Goal: Task Accomplishment & Management: Use online tool/utility

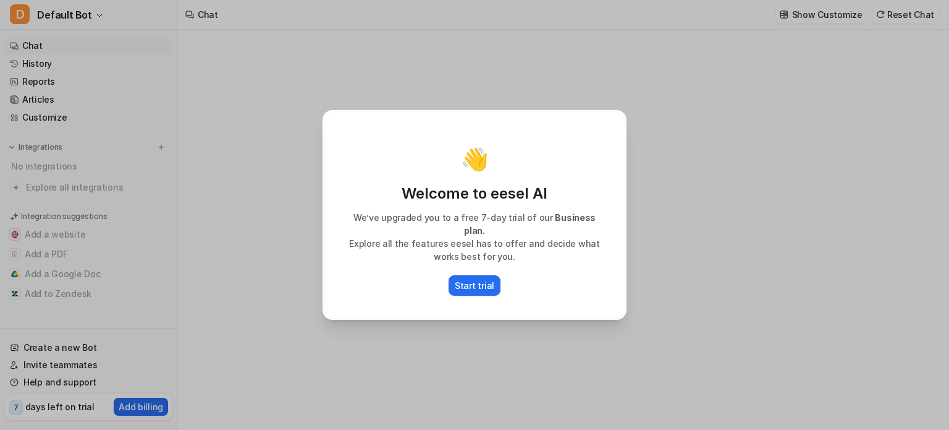
type textarea "**********"
click at [472, 279] on p "Start trial" at bounding box center [475, 285] width 40 height 13
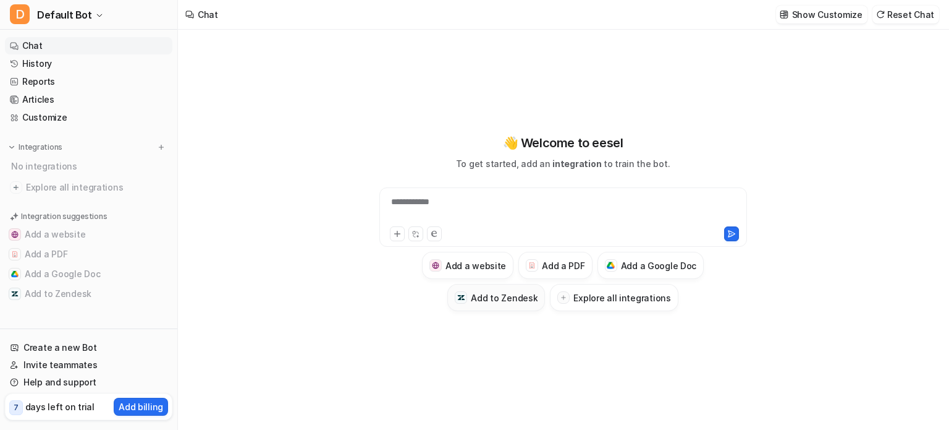
click at [499, 299] on h3 "Add to Zendesk" at bounding box center [504, 297] width 67 height 13
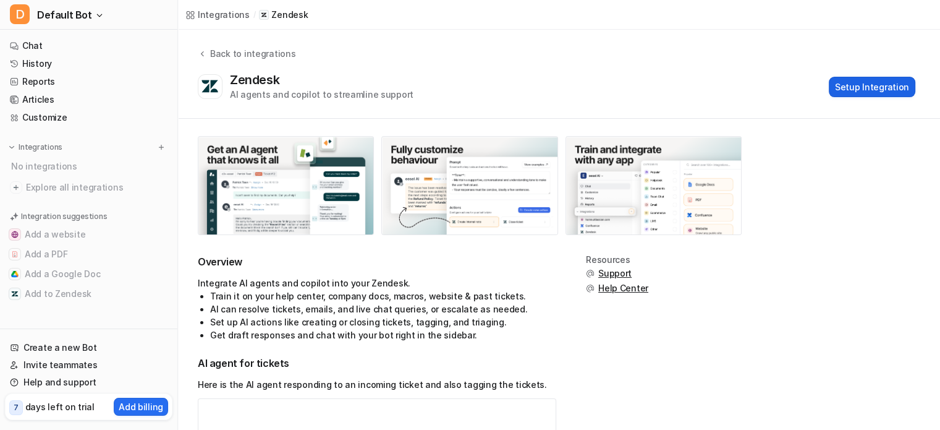
click at [865, 96] on button "Setup Integration" at bounding box center [872, 87] width 87 height 20
click at [863, 93] on button "Setup Integration" at bounding box center [872, 87] width 87 height 20
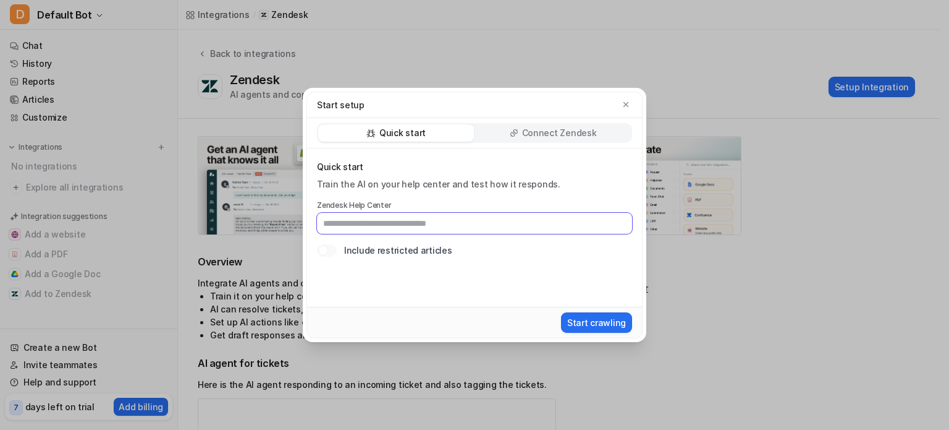
click at [409, 222] on input "text" at bounding box center [474, 223] width 315 height 21
paste input "**********"
click at [444, 224] on input "**********" at bounding box center [474, 223] width 315 height 21
paste input "********"
type input "**********"
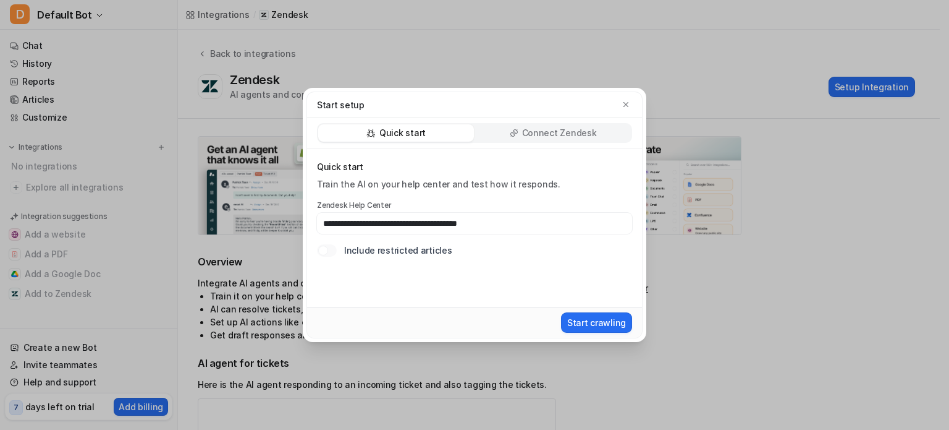
click at [526, 134] on p "Connect Zendesk" at bounding box center [559, 133] width 75 height 12
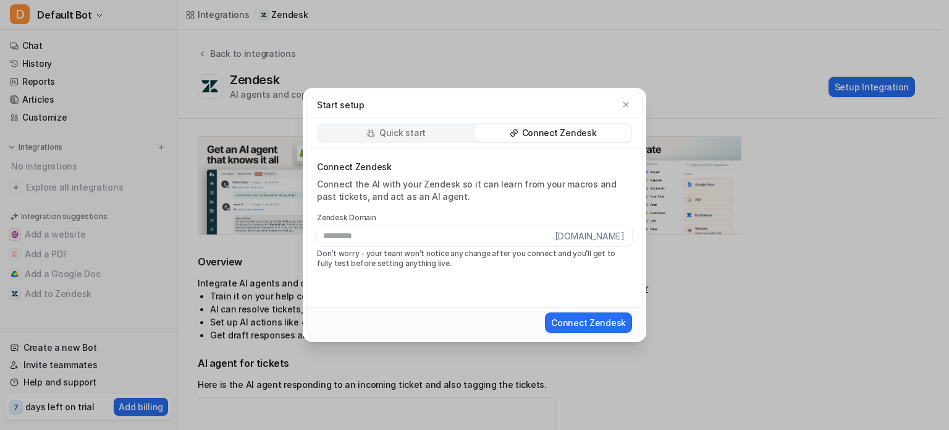
click at [483, 244] on input "text" at bounding box center [435, 235] width 236 height 21
type input "**********"
click at [579, 317] on button "Connect Zendesk" at bounding box center [588, 322] width 87 height 20
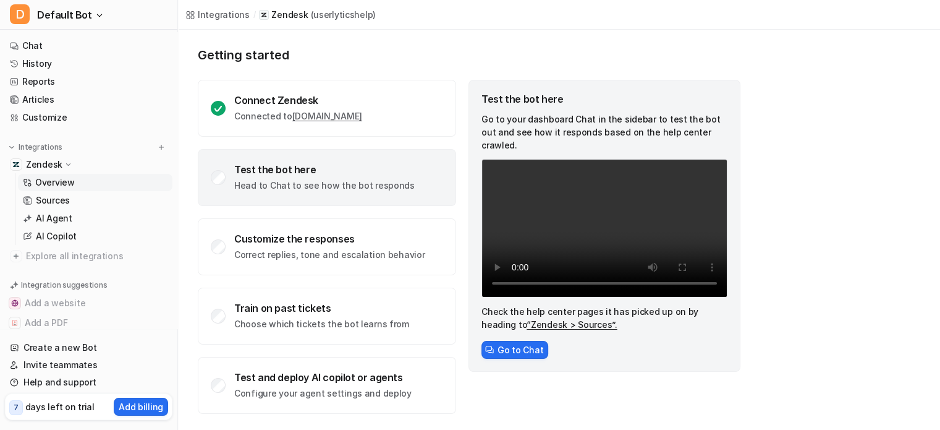
scroll to position [65, 0]
click at [512, 340] on button "Go to Chat" at bounding box center [515, 349] width 67 height 18
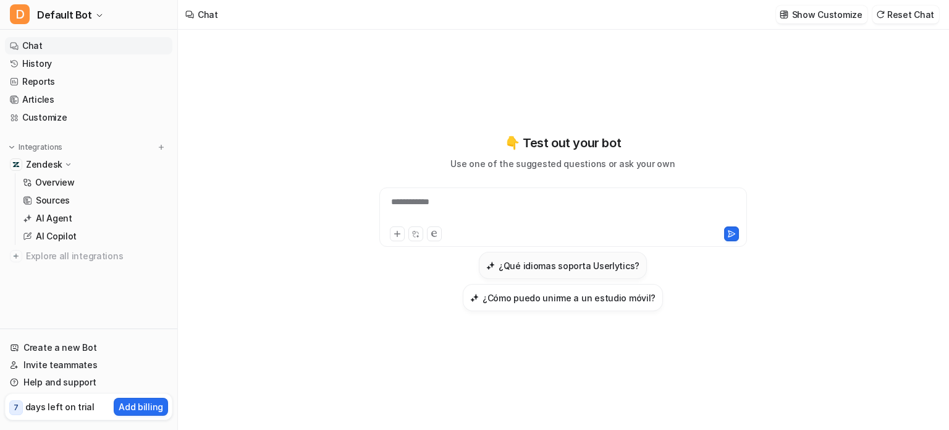
click at [499, 272] on h3 "¿Qué idiomas soporta Userlytics?" at bounding box center [569, 265] width 141 height 13
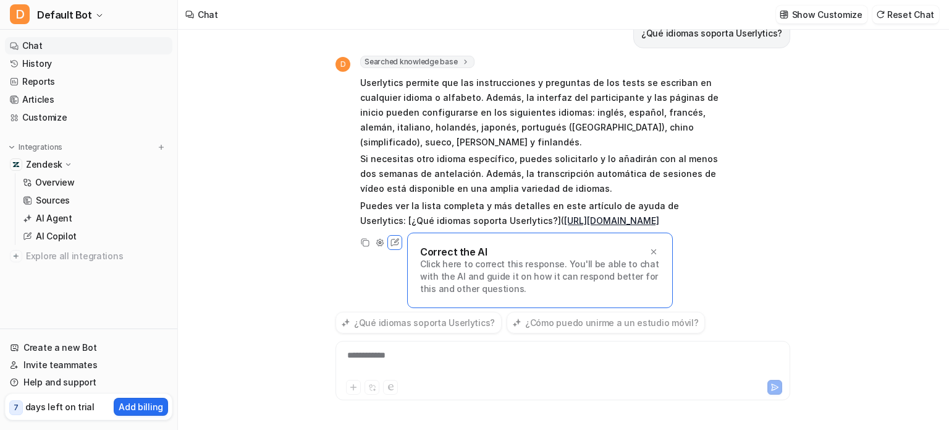
scroll to position [25, 0]
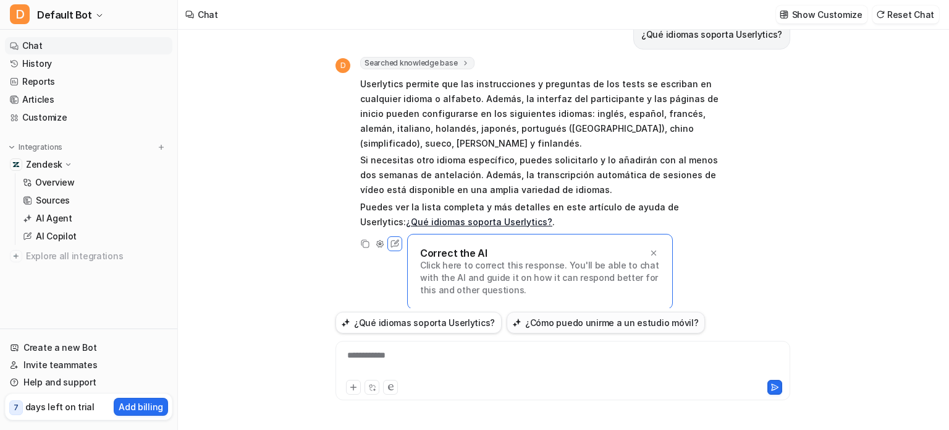
click at [552, 315] on button "¿Cómo puedo unirme a un estudio móvil?" at bounding box center [606, 323] width 198 height 22
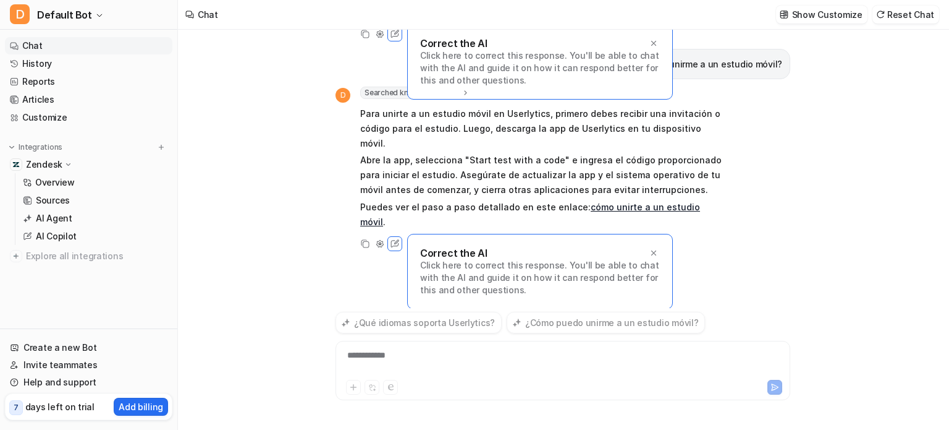
scroll to position [205, 0]
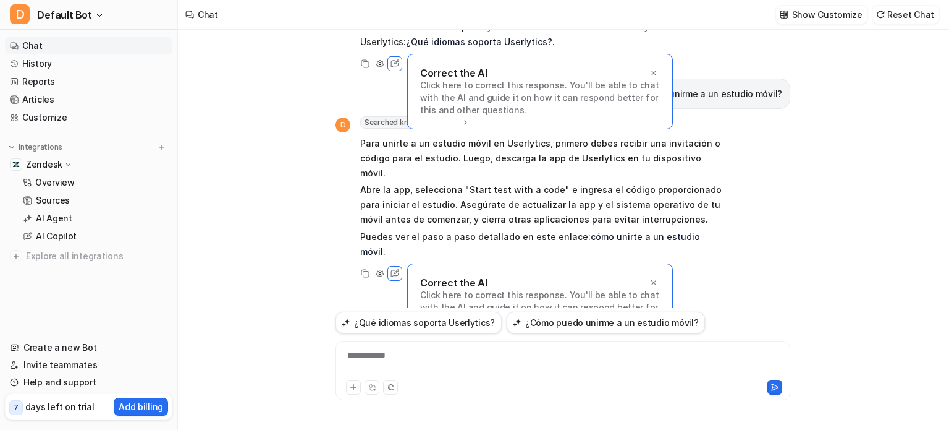
click at [448, 352] on div "**********" at bounding box center [563, 363] width 449 height 28
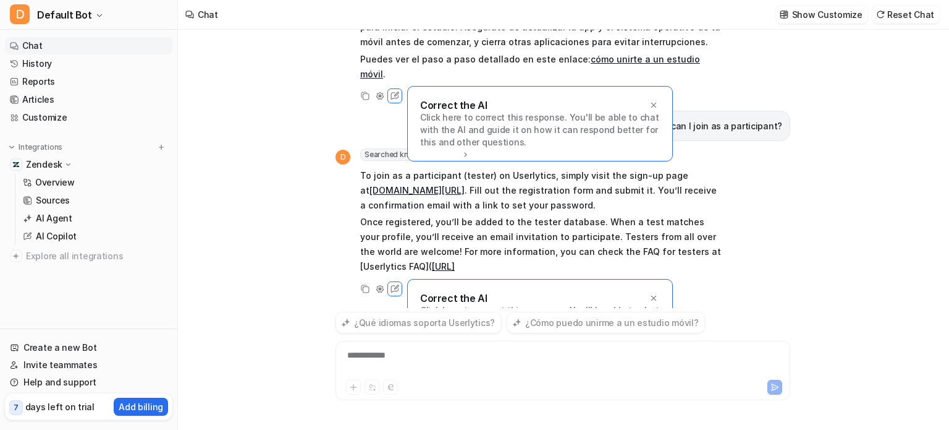
scroll to position [397, 0]
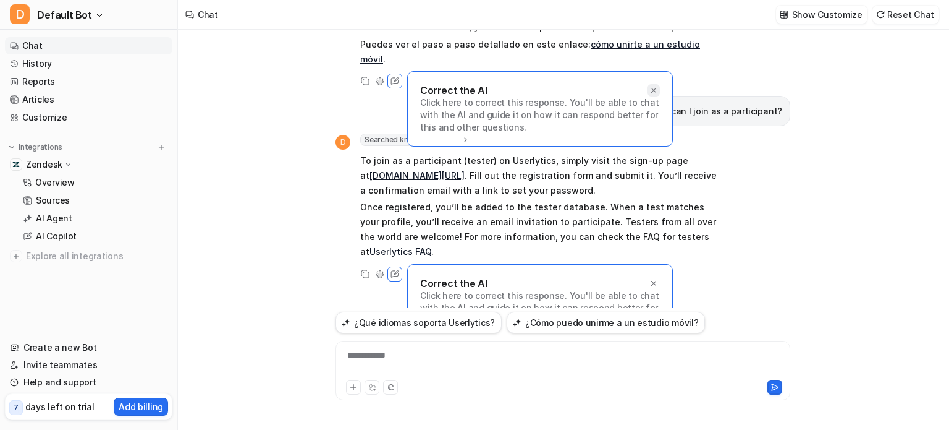
click at [654, 86] on icon at bounding box center [654, 90] width 9 height 9
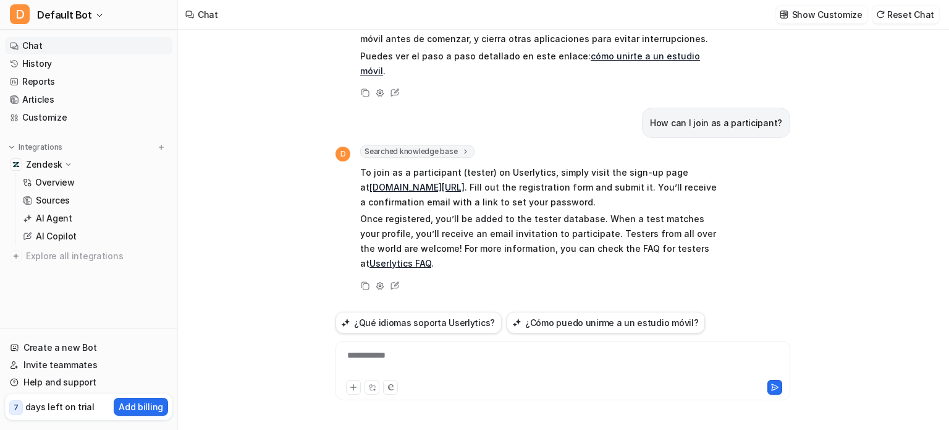
scroll to position [354, 0]
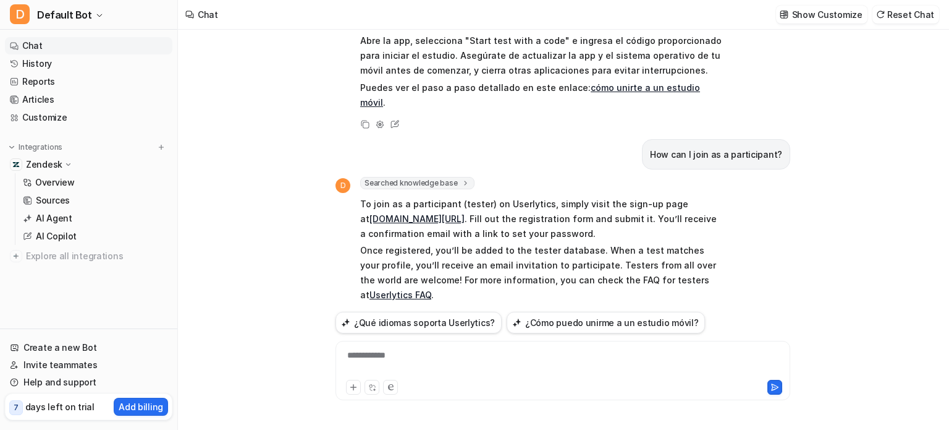
click at [444, 361] on div "**********" at bounding box center [563, 363] width 449 height 28
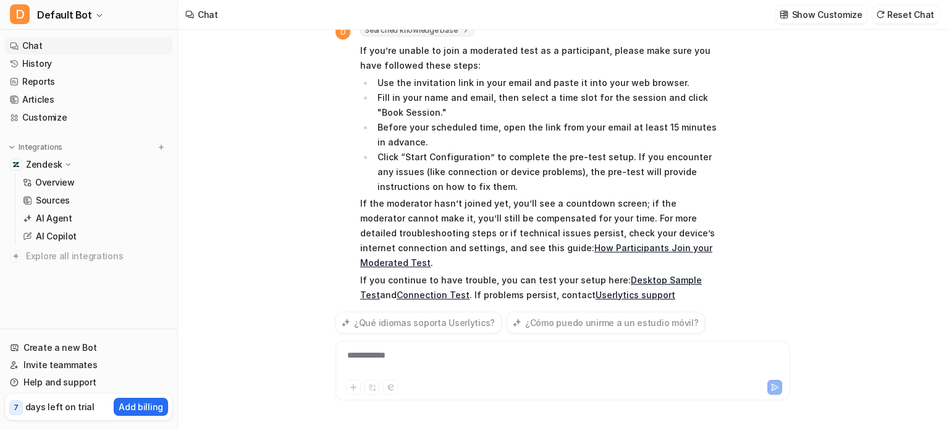
scroll to position [700, 0]
click at [663, 274] on link "Desktop Sample Test" at bounding box center [531, 286] width 342 height 25
click at [468, 370] on div "**********" at bounding box center [563, 363] width 449 height 28
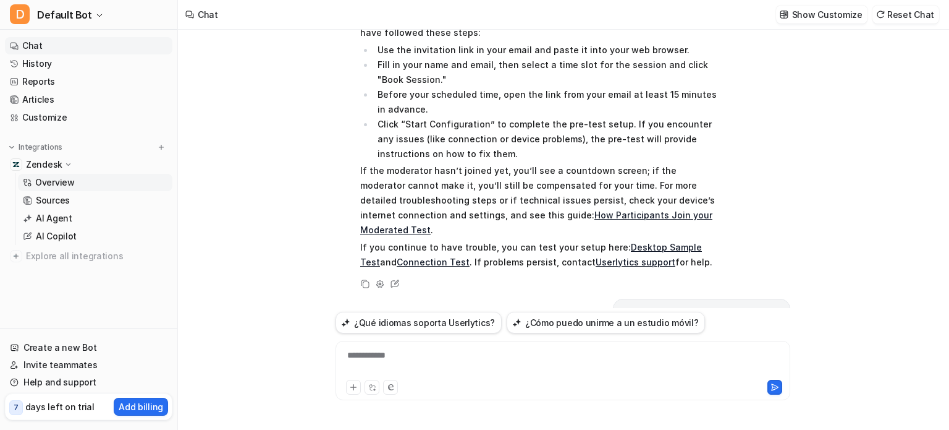
scroll to position [732, 0]
click at [74, 183] on link "Overview" at bounding box center [95, 182] width 155 height 17
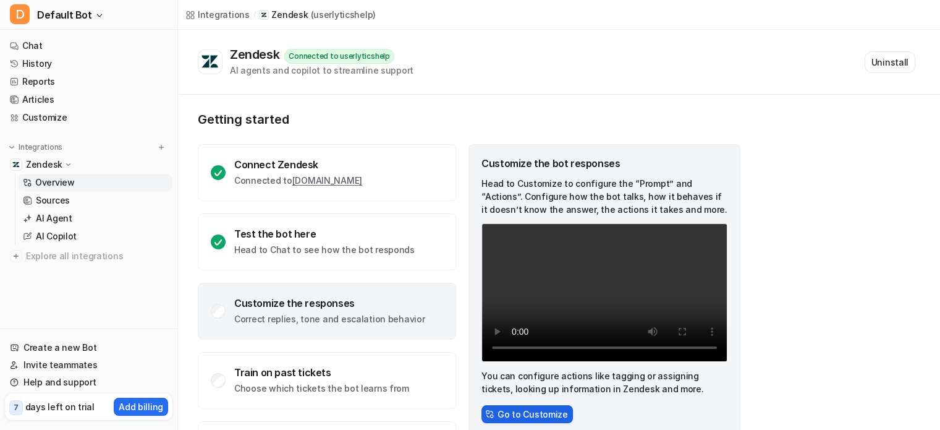
click at [512, 414] on button "Go to Customize" at bounding box center [527, 414] width 91 height 18
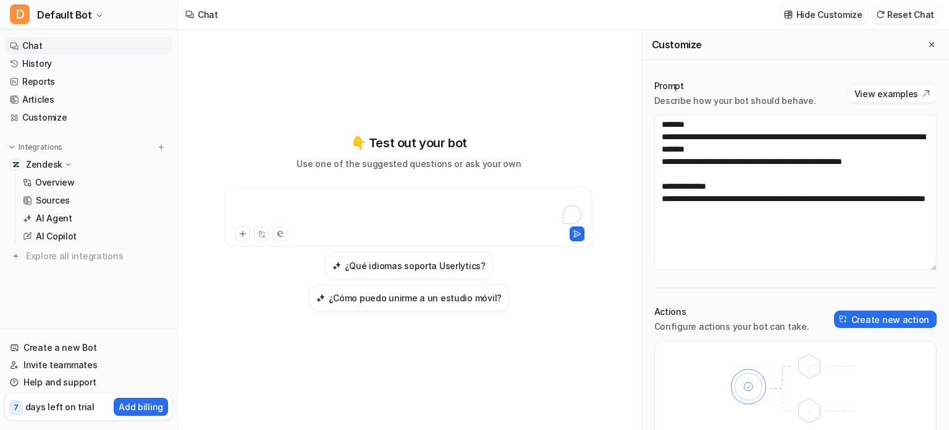
click at [431, 224] on div "To enrich screen reader interactions, please activate Accessibility in Grammarl…" at bounding box center [409, 209] width 362 height 28
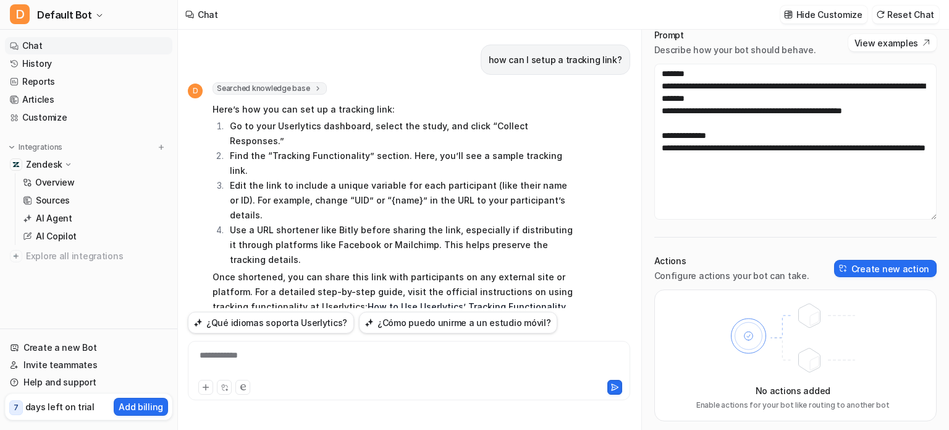
scroll to position [54, 0]
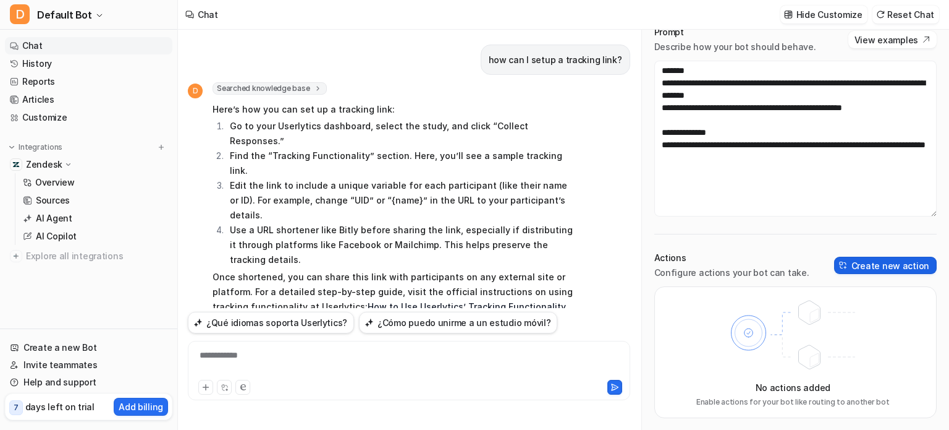
click at [878, 265] on button "Create new action" at bounding box center [885, 265] width 103 height 17
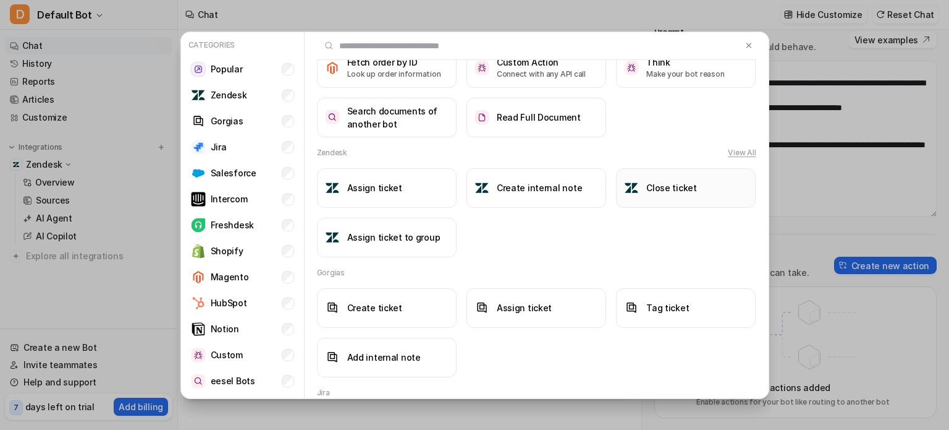
scroll to position [141, 0]
click at [745, 44] on img at bounding box center [749, 45] width 9 height 9
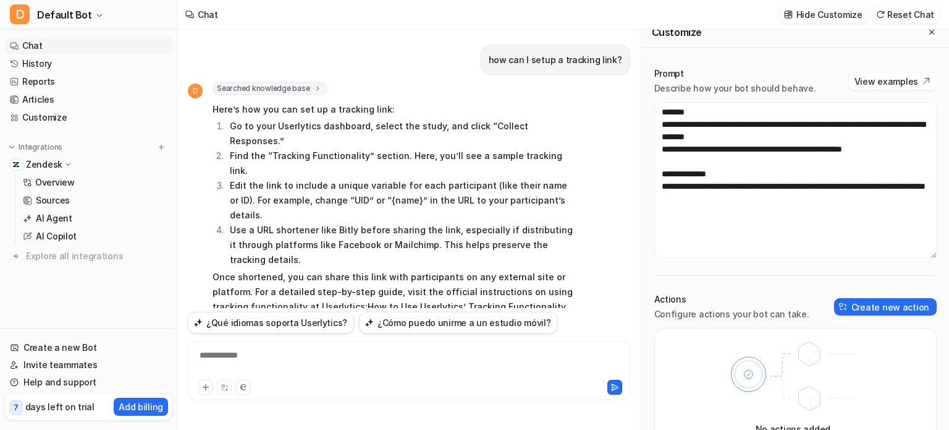
scroll to position [0, 0]
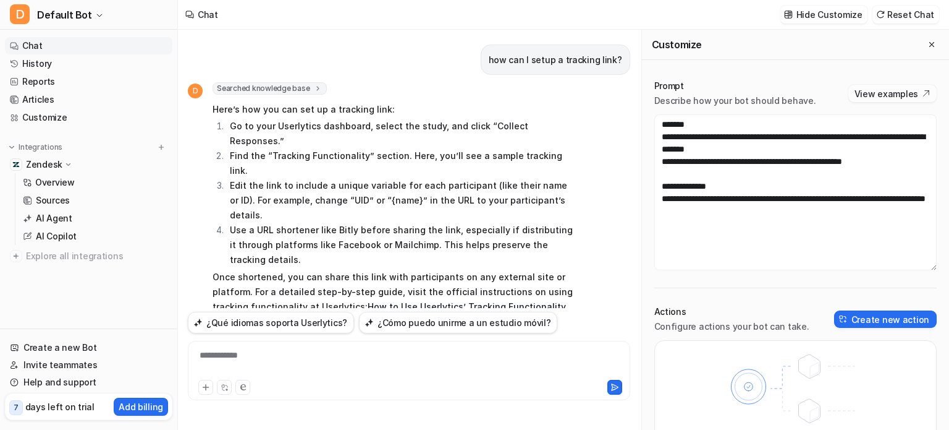
click at [890, 91] on button "View examples" at bounding box center [893, 93] width 88 height 17
click at [360, 370] on div "**********" at bounding box center [409, 363] width 436 height 28
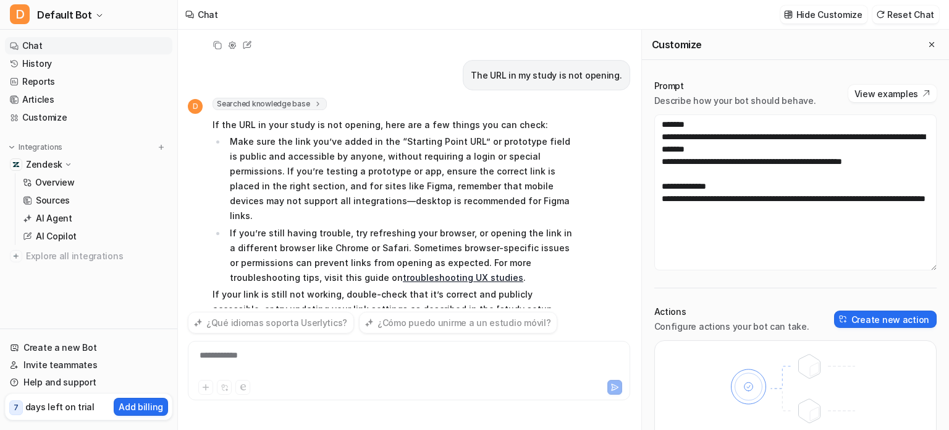
scroll to position [268, 0]
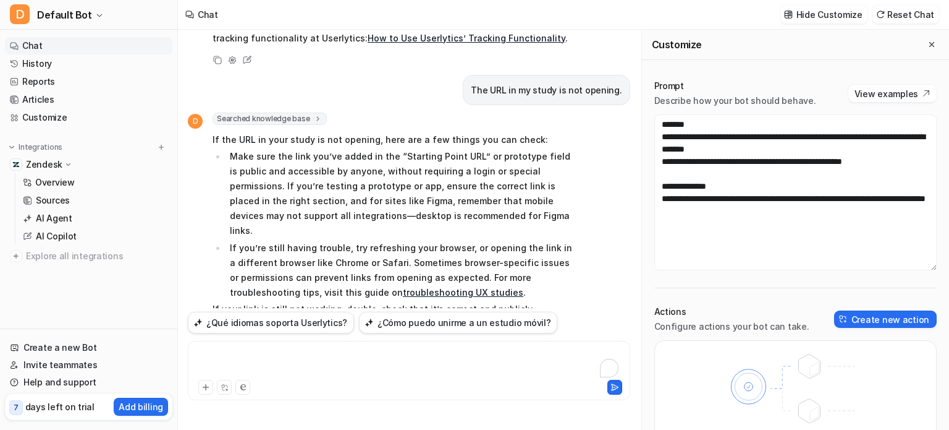
click at [361, 370] on div "To enrich screen reader interactions, please activate Accessibility in Grammarl…" at bounding box center [409, 363] width 436 height 28
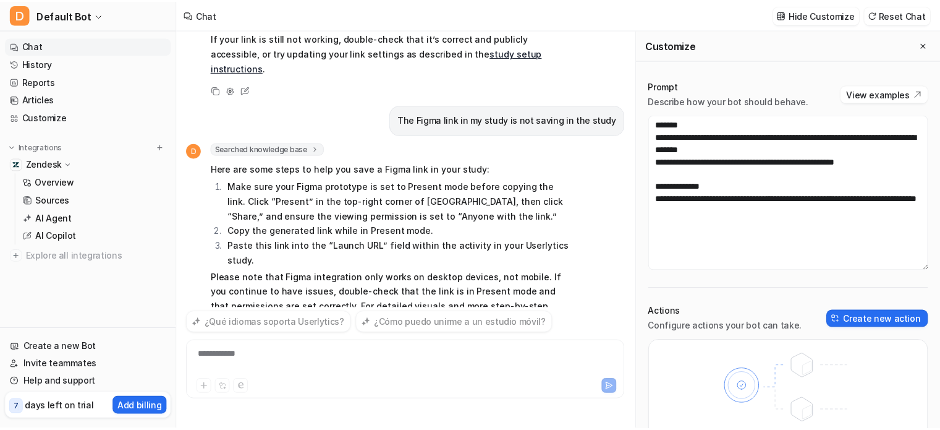
scroll to position [554, 0]
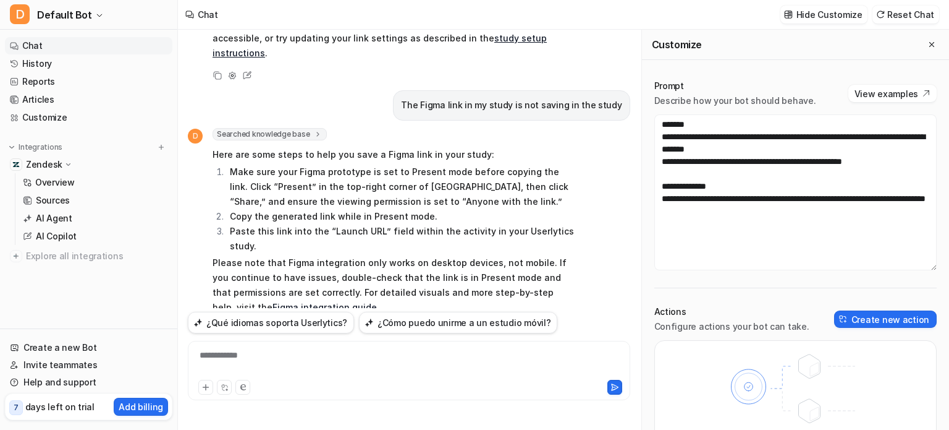
click at [273, 302] on link "Figma integration guide" at bounding box center [325, 307] width 104 height 11
click at [53, 163] on p "Zendesk" at bounding box center [44, 164] width 36 height 12
click at [52, 174] on link "Overview" at bounding box center [95, 182] width 155 height 17
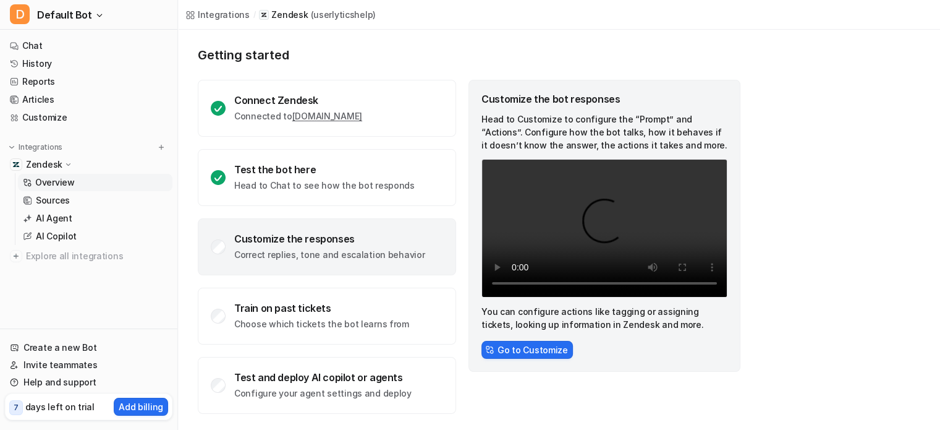
scroll to position [65, 0]
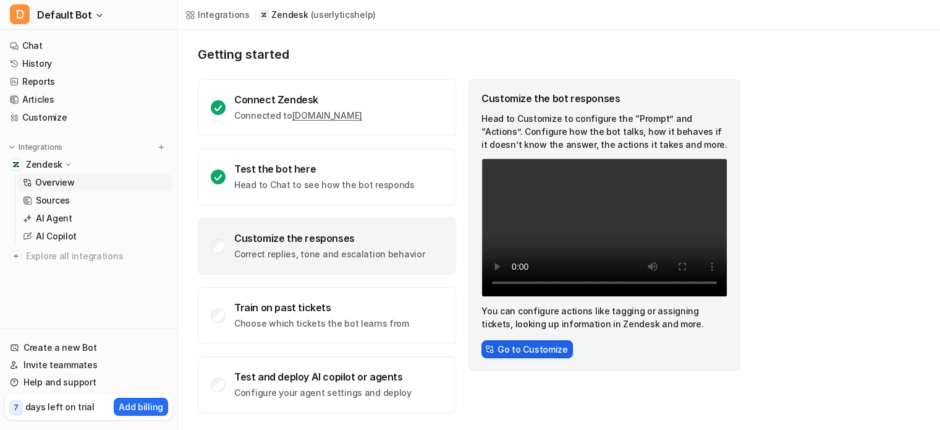
click at [525, 349] on button "Go to Customize" at bounding box center [527, 349] width 91 height 18
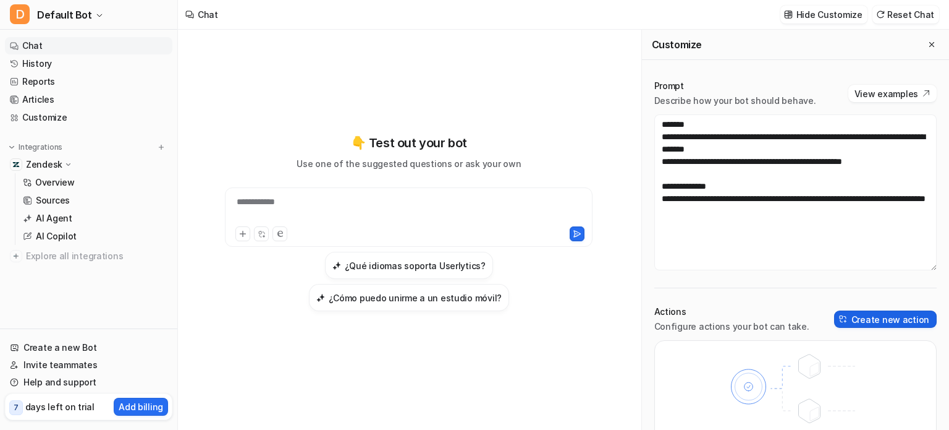
click at [864, 318] on button "Create new action" at bounding box center [885, 318] width 103 height 17
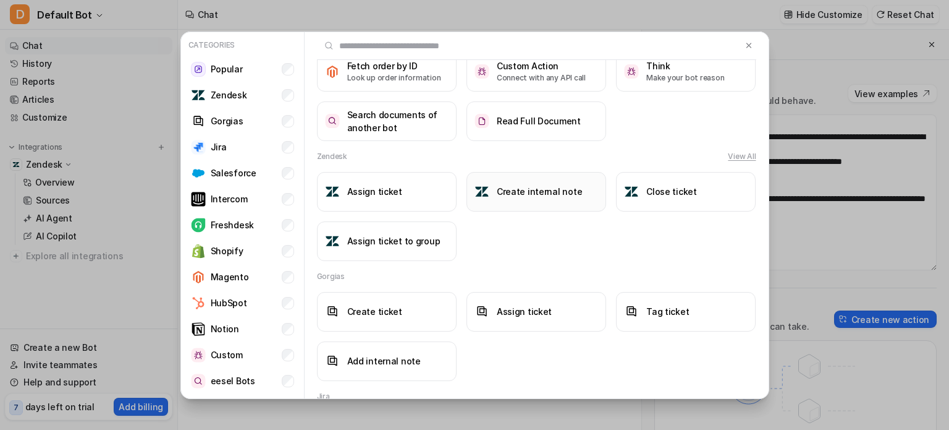
scroll to position [138, 0]
click at [728, 156] on button "View All" at bounding box center [742, 155] width 28 height 11
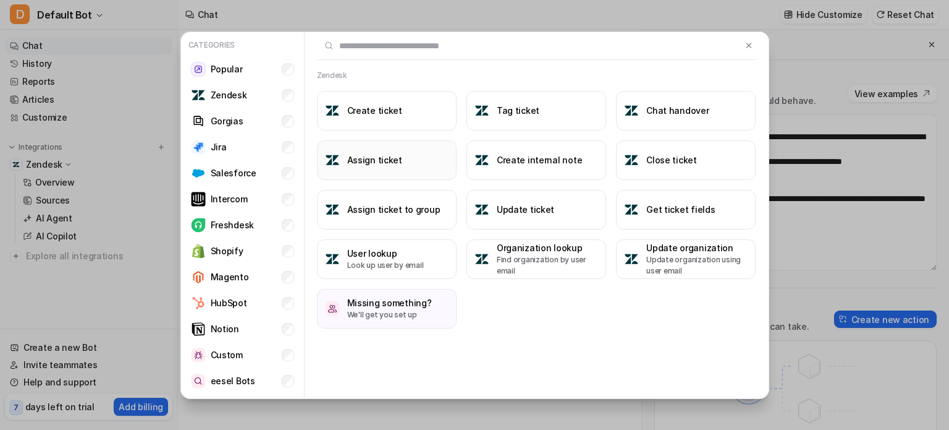
click at [404, 161] on button "Assign ticket" at bounding box center [387, 160] width 140 height 40
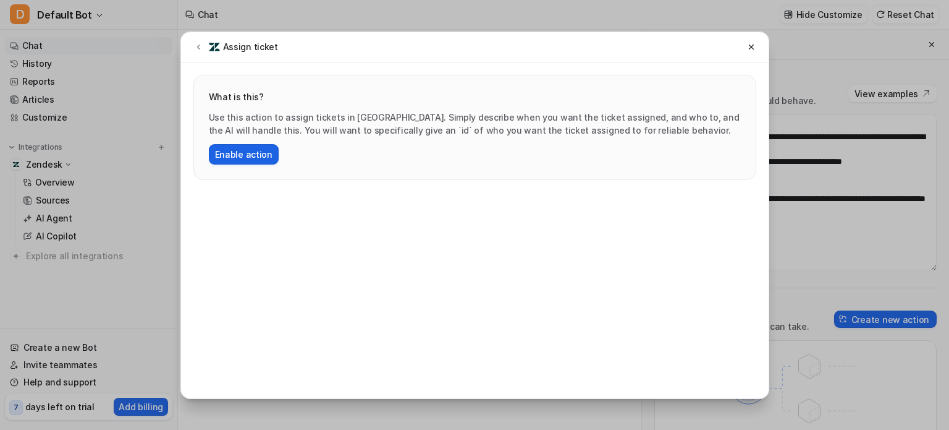
click at [262, 155] on button "Enable action" at bounding box center [244, 154] width 70 height 20
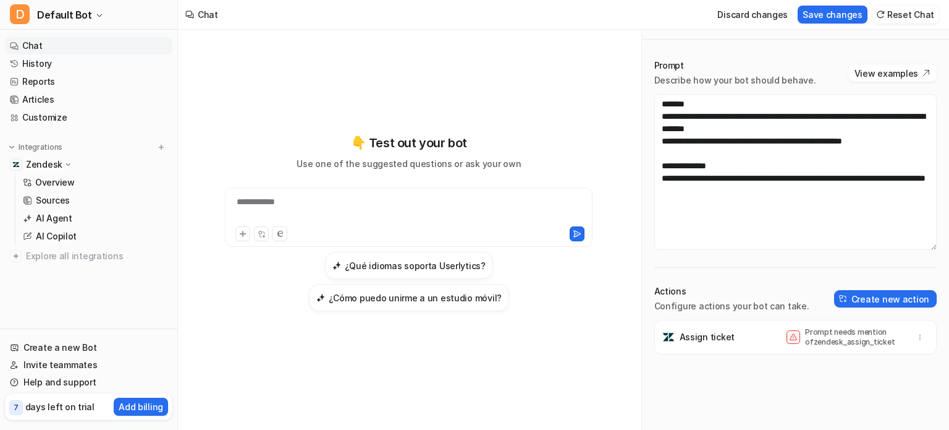
scroll to position [21, 0]
click at [916, 332] on icon "button" at bounding box center [920, 336] width 9 height 9
click at [715, 332] on p "Assign ticket" at bounding box center [707, 336] width 55 height 12
click at [838, 336] on p "Prompt needs mention of zendesk_assign_ticket" at bounding box center [854, 336] width 99 height 20
click at [855, 298] on button "Create new action" at bounding box center [885, 297] width 103 height 17
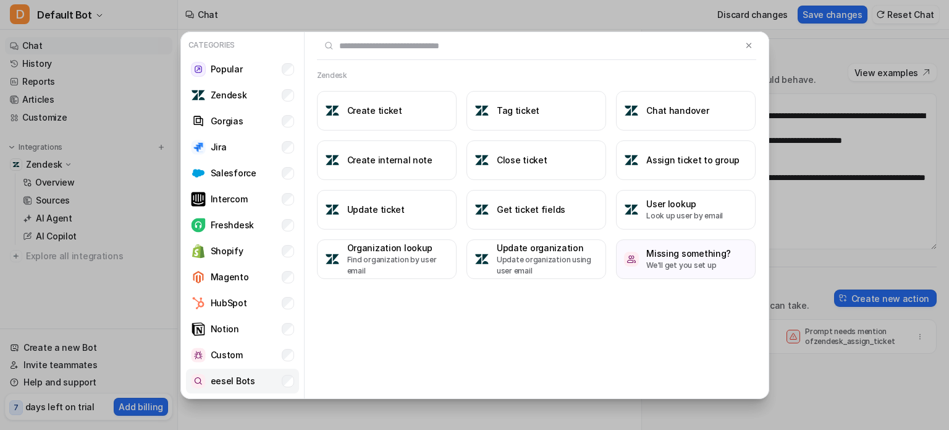
click at [225, 385] on p "eesel Bots" at bounding box center [233, 380] width 45 height 13
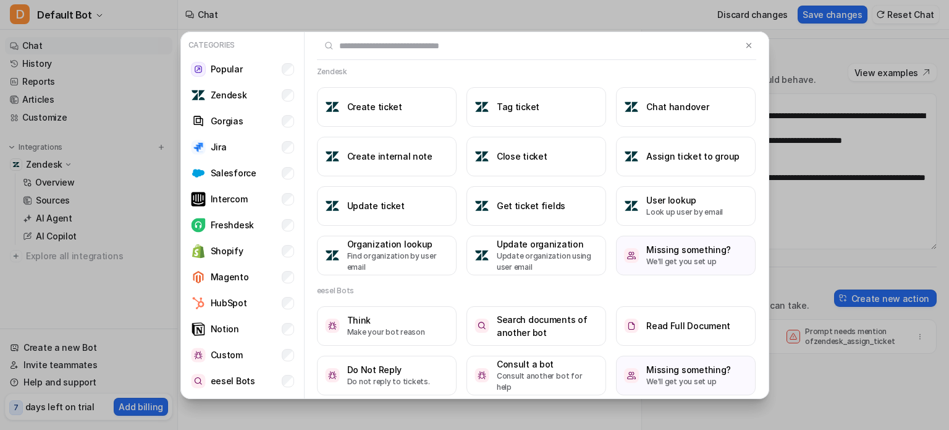
scroll to position [11, 0]
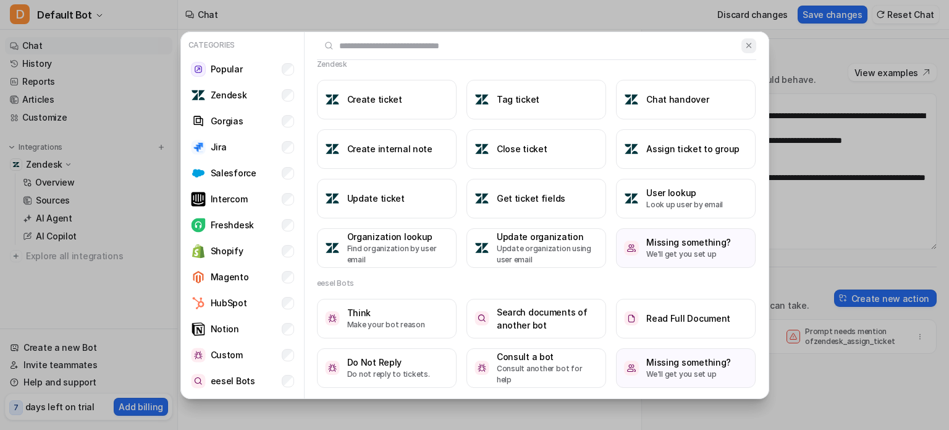
click at [744, 43] on button at bounding box center [749, 45] width 14 height 15
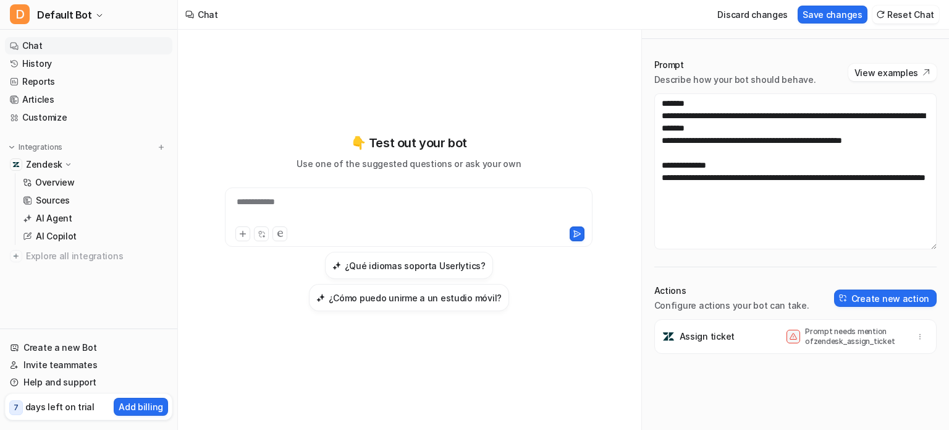
click at [826, 337] on p "Prompt needs mention of zendesk_assign_ticket" at bounding box center [854, 336] width 99 height 20
click at [916, 334] on icon "button" at bounding box center [920, 336] width 9 height 9
click at [854, 359] on button "Delete" at bounding box center [860, 363] width 134 height 23
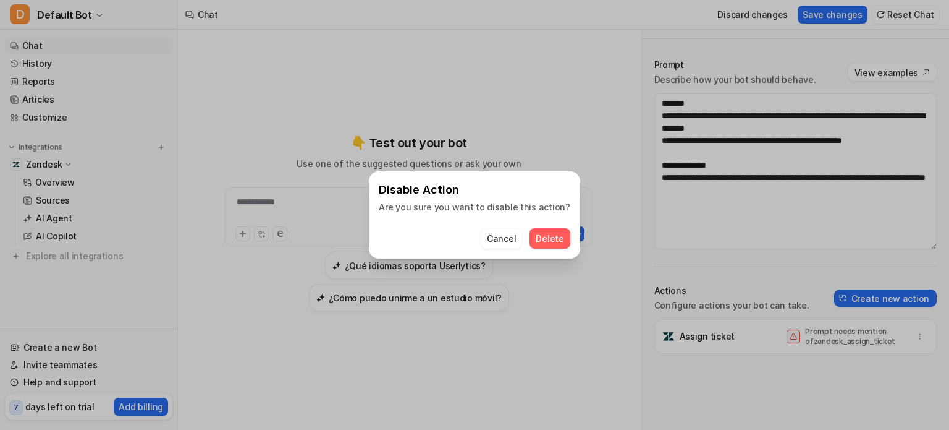
click at [556, 236] on span "Delete" at bounding box center [550, 238] width 28 height 13
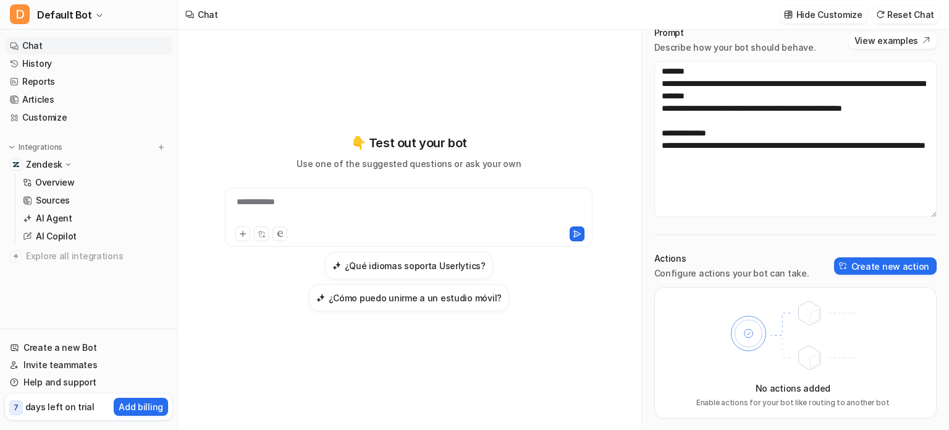
scroll to position [54, 0]
click at [880, 265] on button "Create new action" at bounding box center [885, 265] width 103 height 17
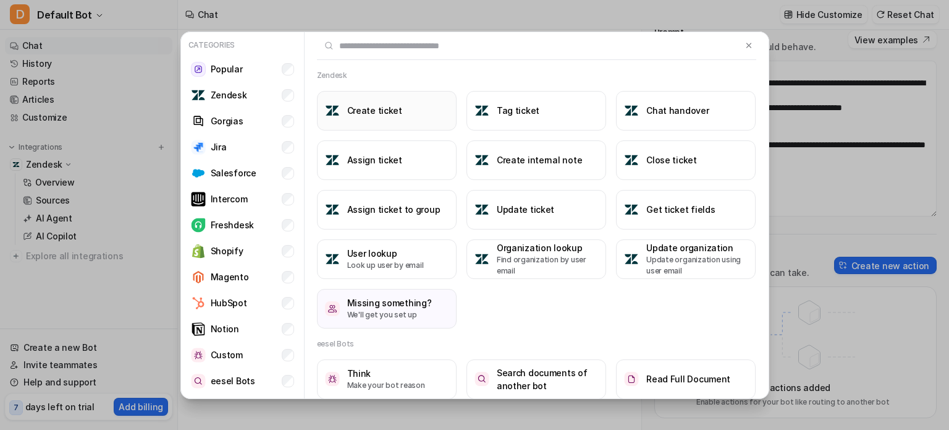
click at [375, 108] on h3 "Create ticket" at bounding box center [374, 110] width 55 height 13
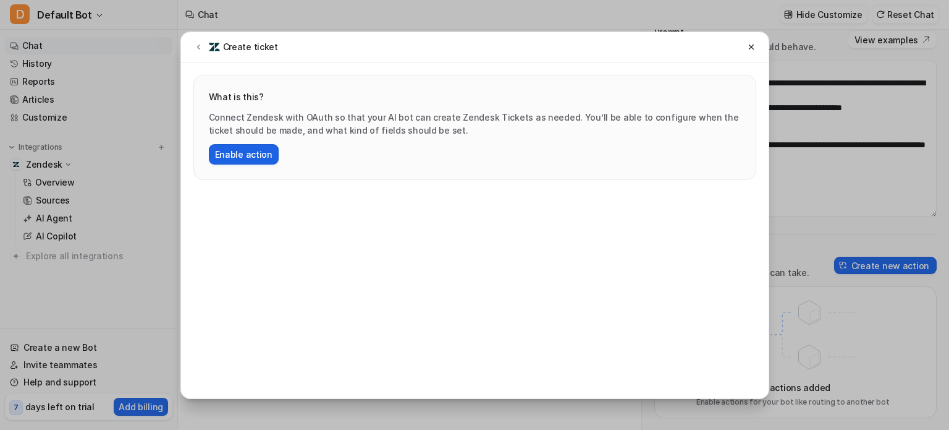
click at [229, 156] on button "Enable action" at bounding box center [244, 154] width 70 height 20
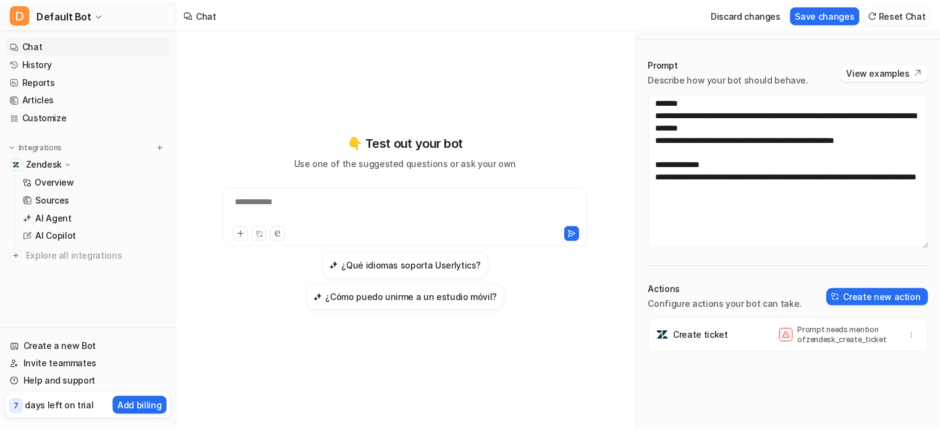
scroll to position [21, 0]
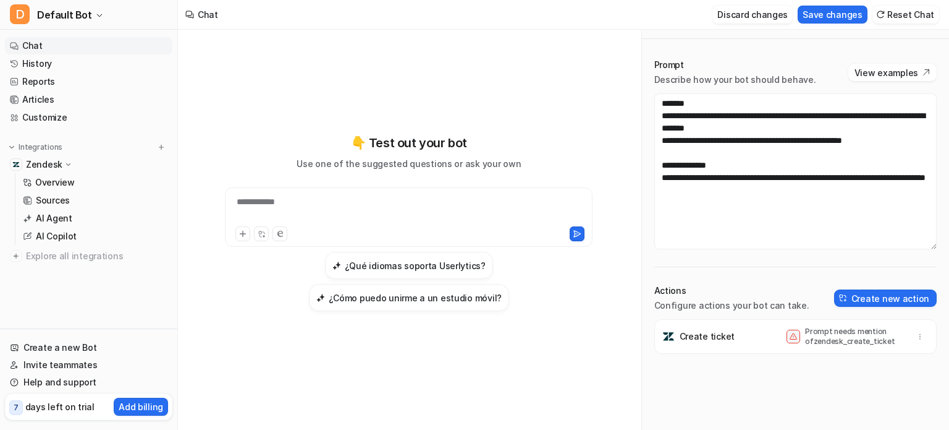
click at [762, 17] on button "Discard changes" at bounding box center [753, 15] width 80 height 18
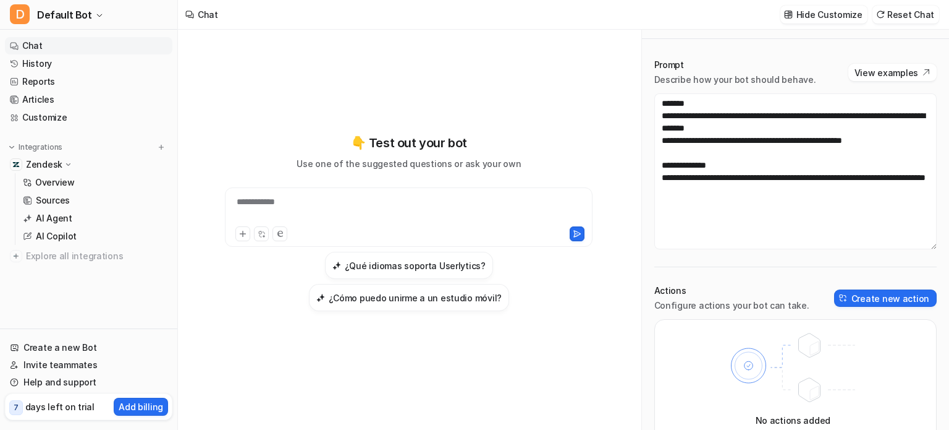
click at [42, 49] on link "Chat" at bounding box center [89, 45] width 168 height 17
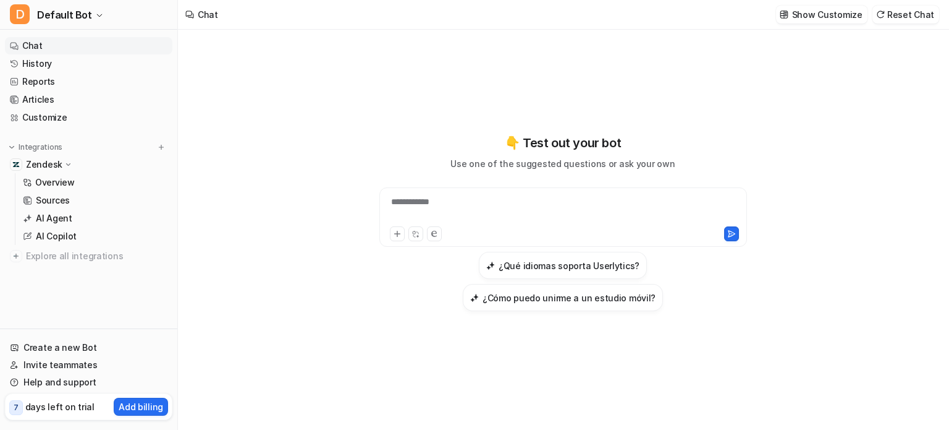
click at [50, 163] on p "Zendesk" at bounding box center [44, 164] width 36 height 12
click at [41, 160] on p "Zendesk" at bounding box center [44, 164] width 36 height 12
click at [50, 180] on p "Overview" at bounding box center [55, 182] width 40 height 12
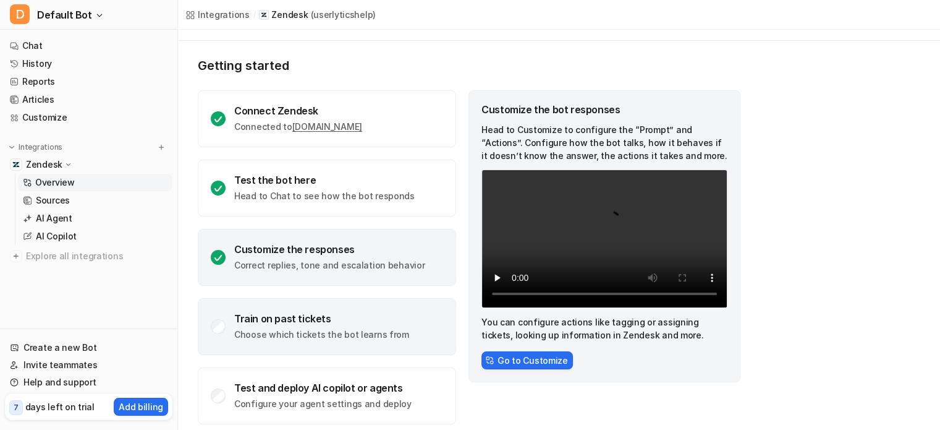
scroll to position [65, 0]
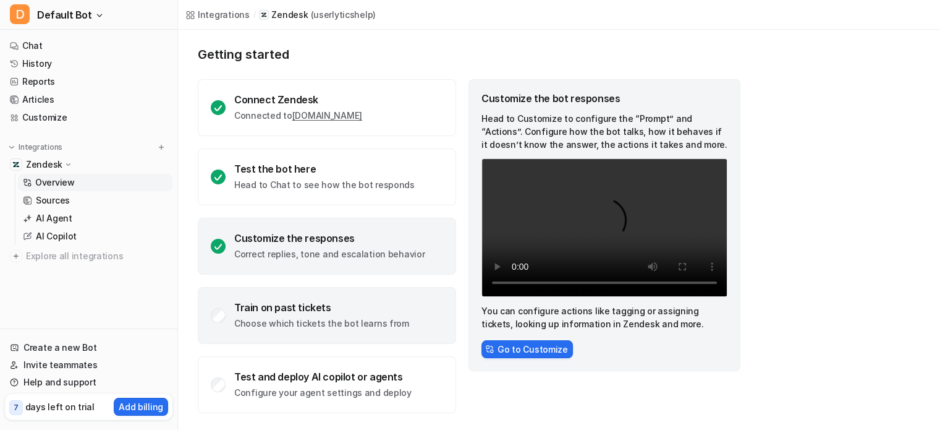
click at [273, 316] on div "Train on past tickets Choose which tickets the bot learns from" at bounding box center [321, 315] width 175 height 28
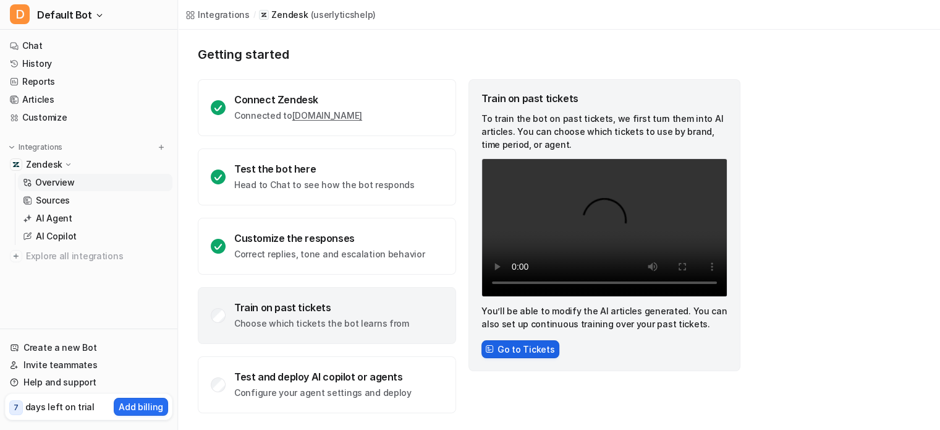
click at [524, 346] on button "Go to Tickets" at bounding box center [521, 349] width 78 height 18
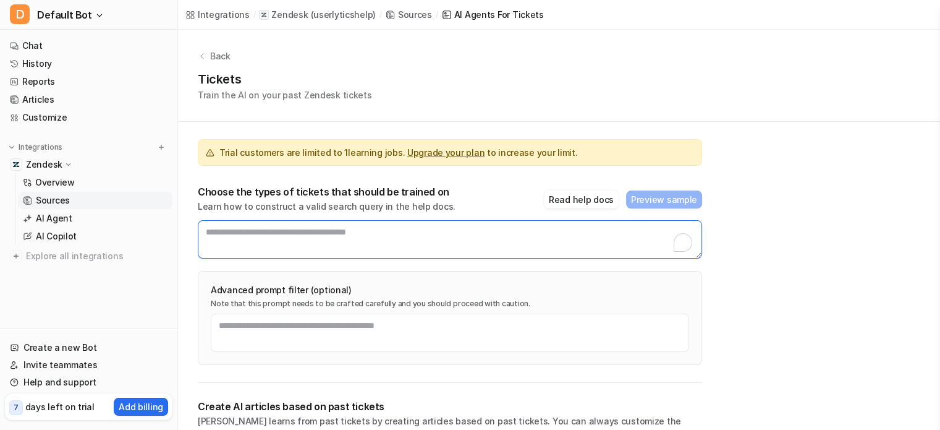
click at [437, 232] on textarea "To enrich screen reader interactions, please activate Accessibility in Grammarl…" at bounding box center [450, 239] width 504 height 38
type textarea "*"
drag, startPoint x: 415, startPoint y: 239, endPoint x: 163, endPoint y: 219, distance: 252.3
click at [163, 219] on div "D Default Bot Chat History Reports Articles Customize Integrations Zendesk Over…" at bounding box center [470, 215] width 940 height 430
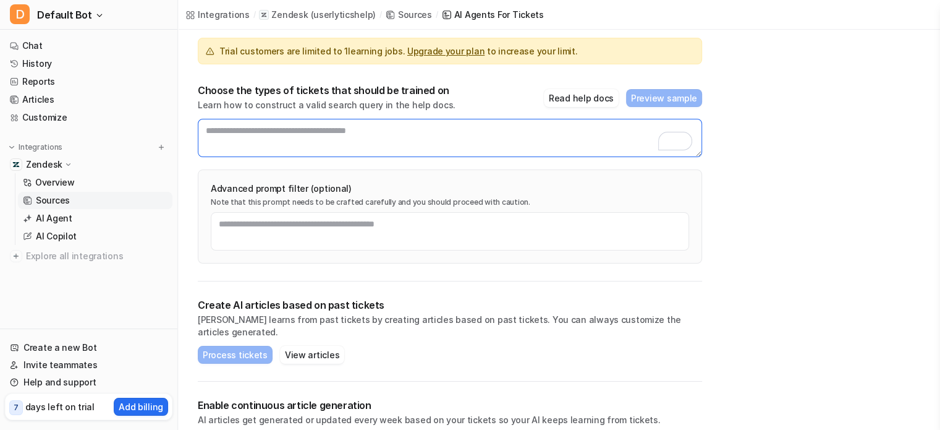
scroll to position [136, 0]
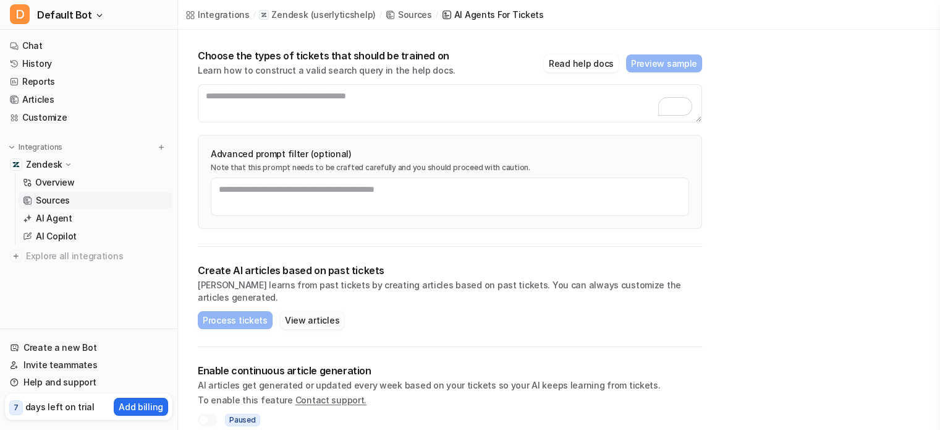
click at [314, 311] on button "View articles" at bounding box center [312, 320] width 64 height 18
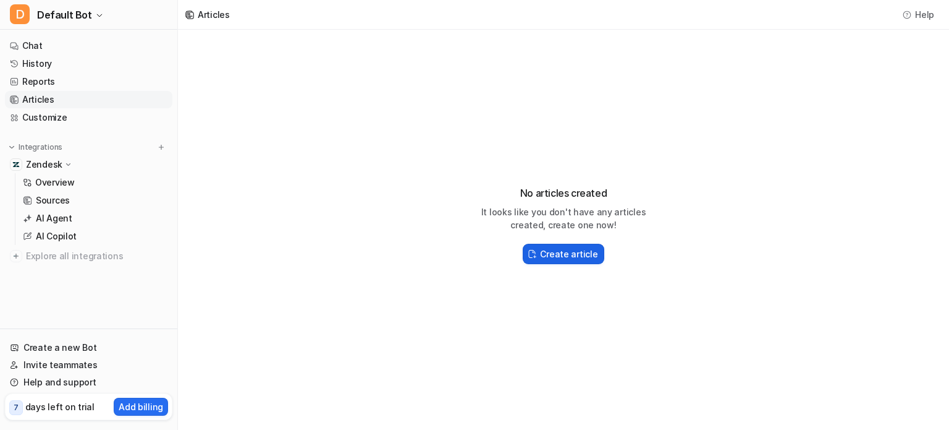
click at [577, 258] on h2 "Create article" at bounding box center [568, 253] width 57 height 13
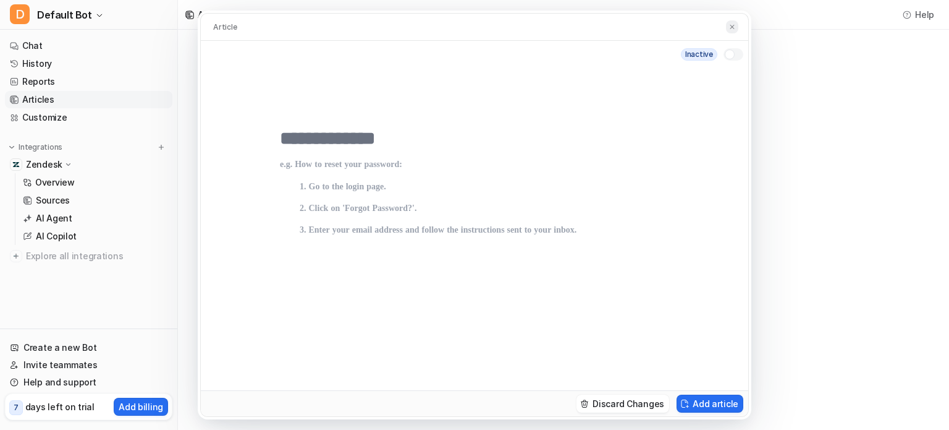
click at [732, 27] on img at bounding box center [732, 27] width 7 height 8
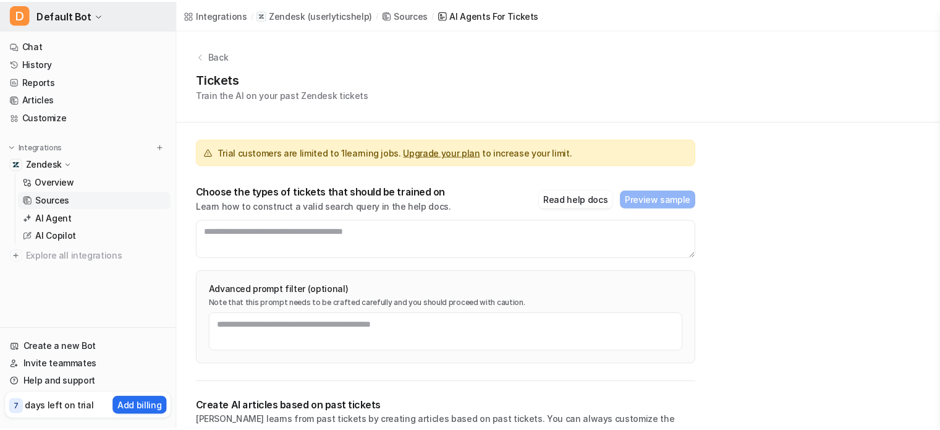
scroll to position [136, 0]
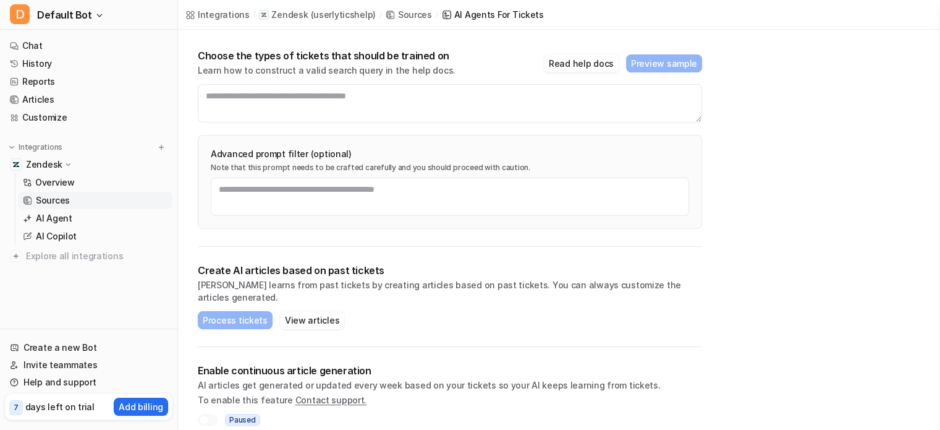
click at [203, 415] on div at bounding box center [204, 420] width 10 height 10
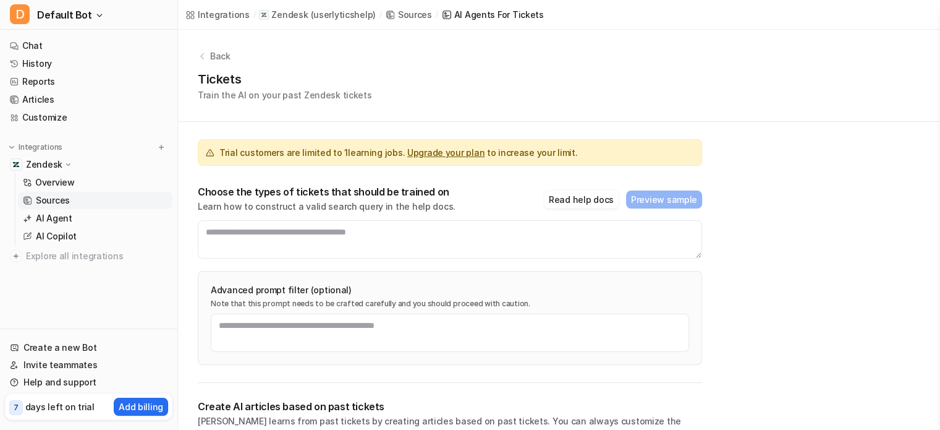
scroll to position [0, 0]
click at [201, 56] on icon at bounding box center [202, 56] width 2 height 6
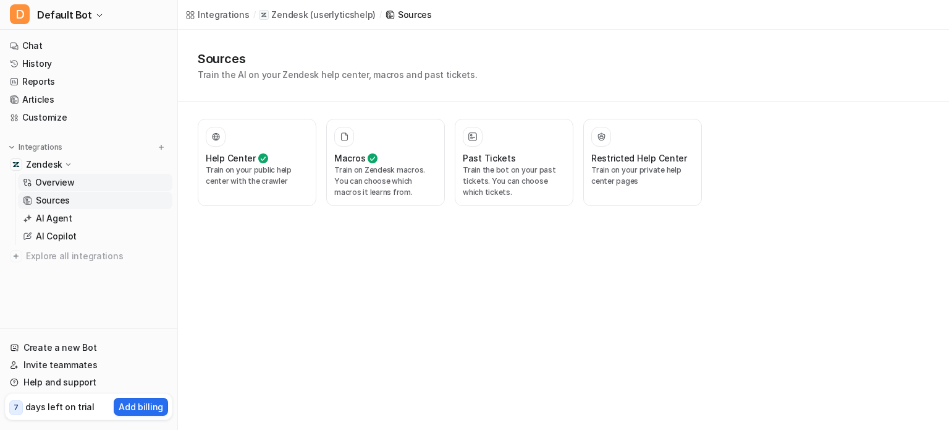
click at [62, 185] on p "Overview" at bounding box center [55, 182] width 40 height 12
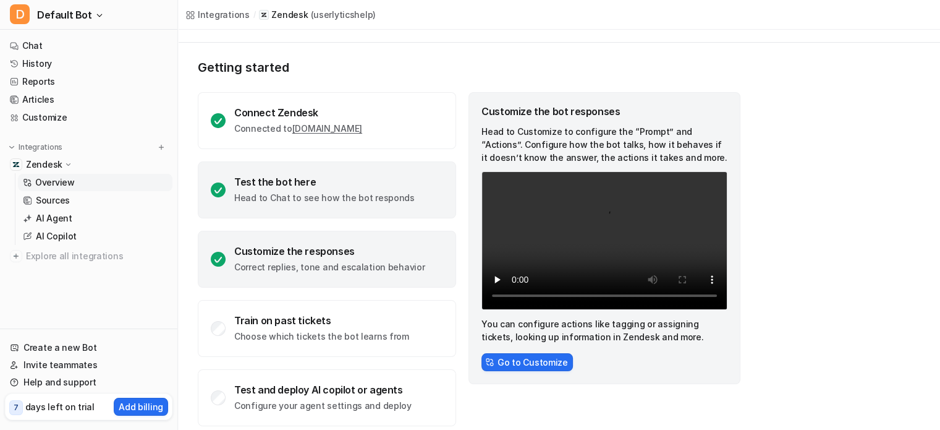
scroll to position [65, 0]
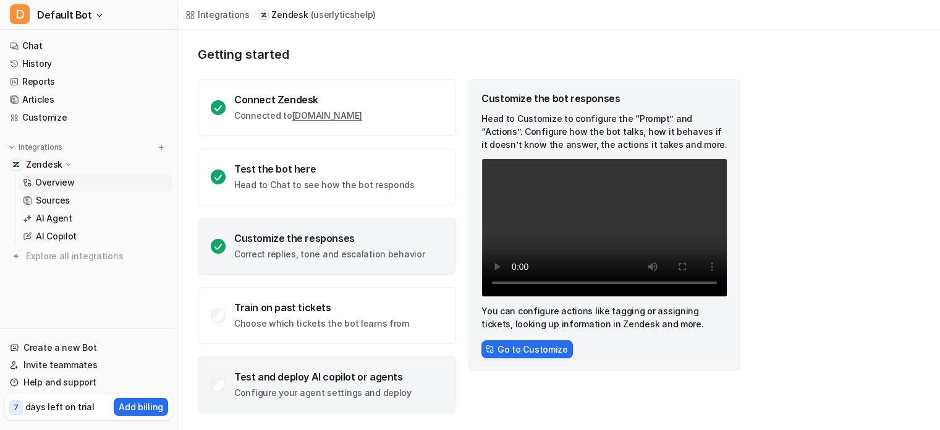
click at [272, 380] on div "Test and deploy AI copilot or agents" at bounding box center [322, 376] width 177 height 12
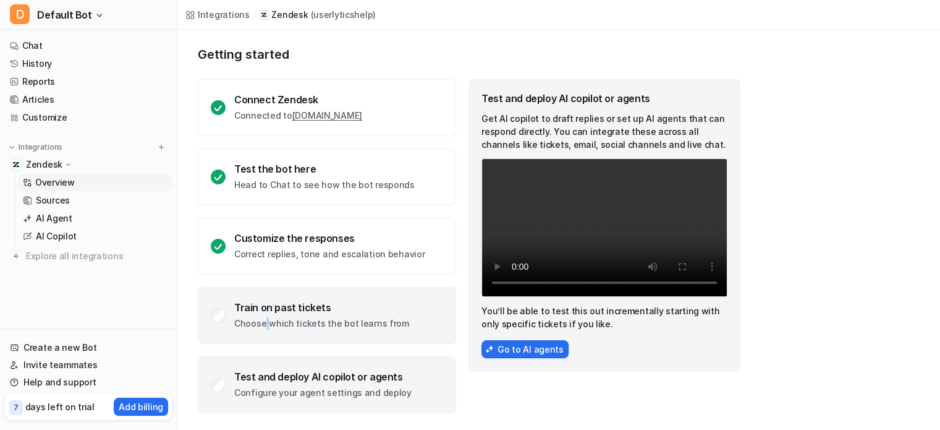
click at [265, 319] on p "Choose which tickets the bot learns from" at bounding box center [321, 323] width 175 height 12
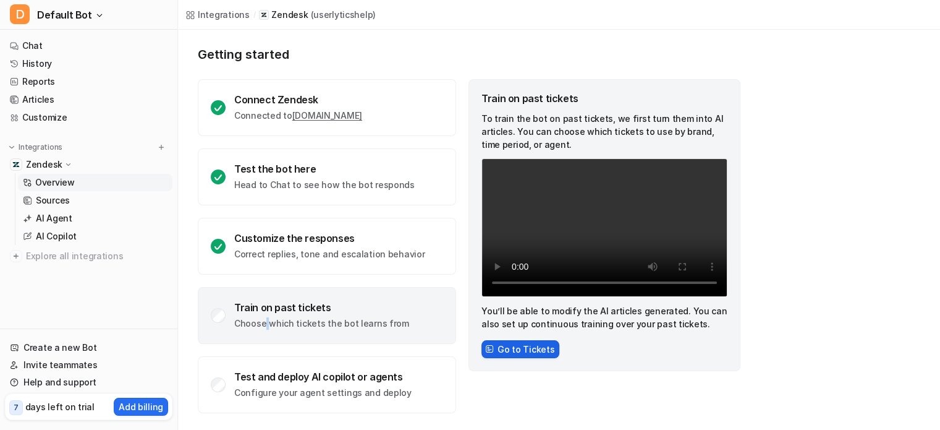
click at [512, 354] on button "Go to Tickets" at bounding box center [521, 349] width 78 height 18
click at [496, 348] on button "Go to Tickets" at bounding box center [521, 349] width 78 height 18
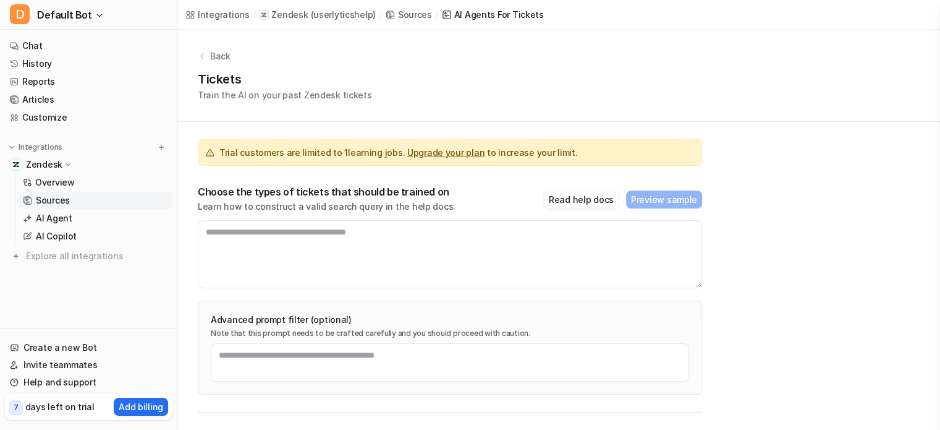
drag, startPoint x: 697, startPoint y: 254, endPoint x: 703, endPoint y: 284, distance: 30.2
click at [703, 284] on div "Trial customers are limited to 1 learning jobs. Upgrade your plan to increase y…" at bounding box center [450, 366] width 544 height 488
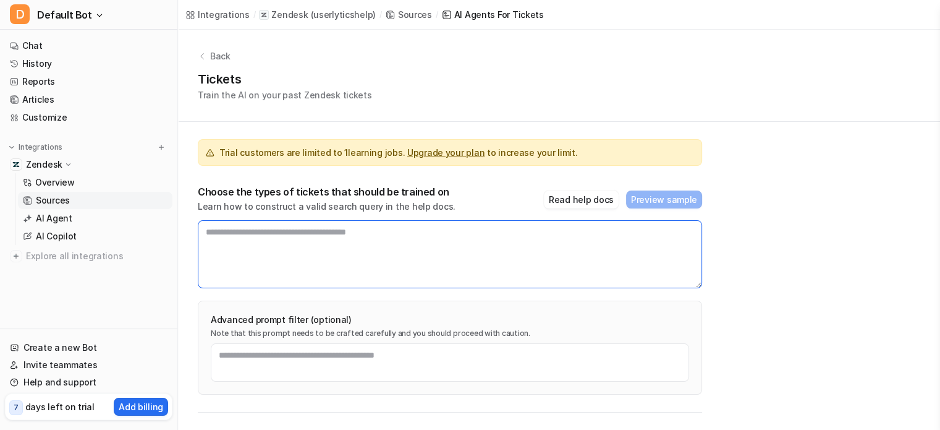
click at [219, 236] on textarea at bounding box center [450, 254] width 504 height 68
click at [305, 234] on textarea "To enrich screen reader interactions, please activate Accessibility in Grammarl…" at bounding box center [450, 254] width 504 height 68
type textarea "**********"
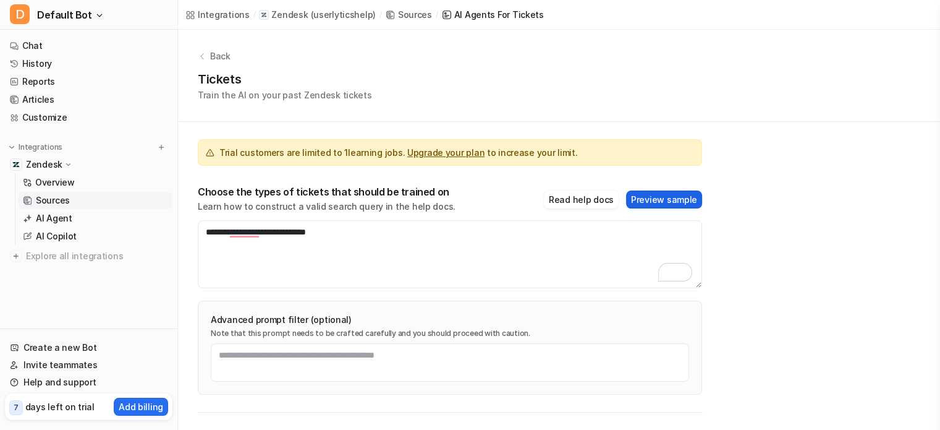
click at [662, 202] on button "Preview sample" at bounding box center [664, 199] width 76 height 18
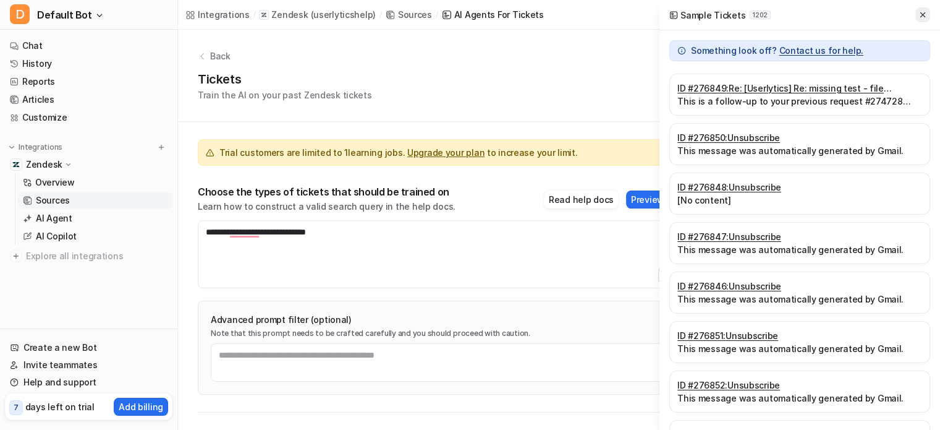
click at [920, 12] on icon at bounding box center [922, 14] width 5 height 5
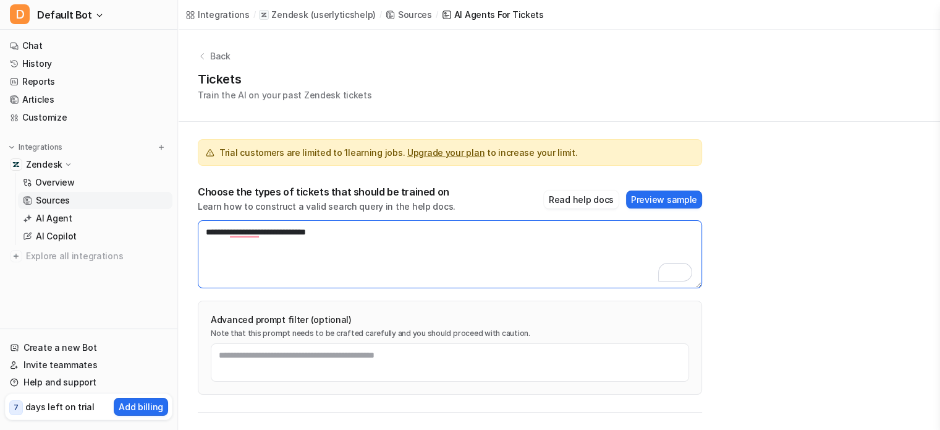
click at [438, 244] on textarea "**********" at bounding box center [450, 254] width 504 height 68
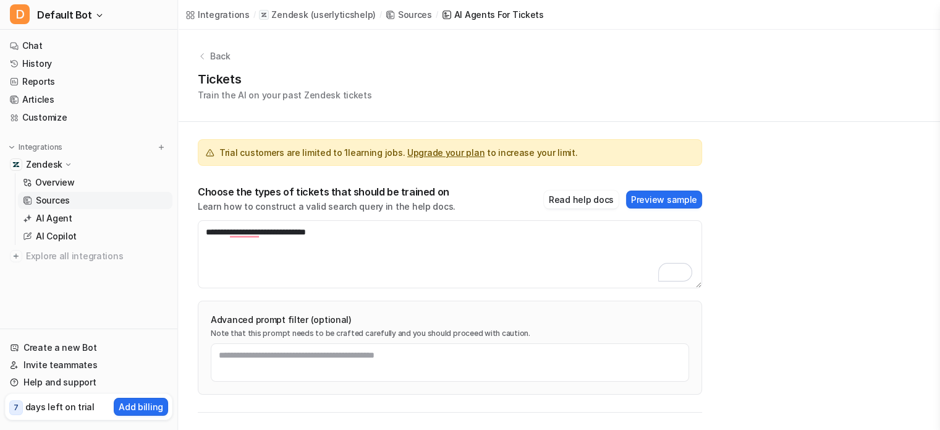
click at [215, 51] on p "Back" at bounding box center [220, 55] width 20 height 13
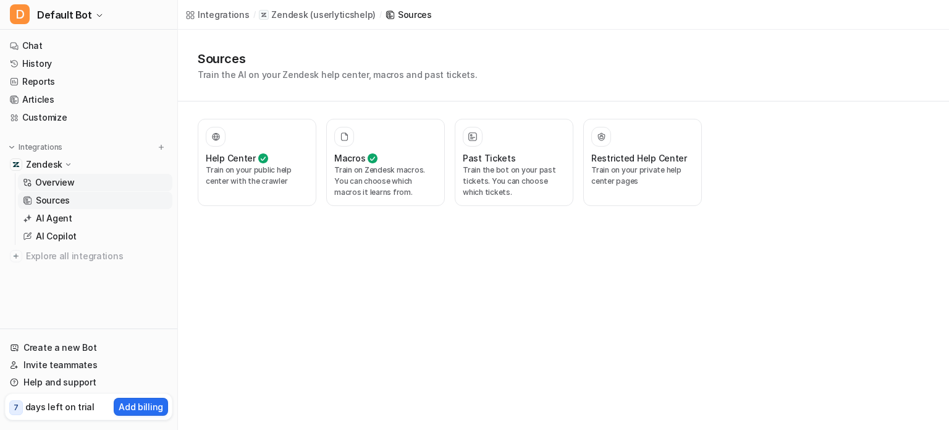
click at [69, 180] on p "Overview" at bounding box center [55, 182] width 40 height 12
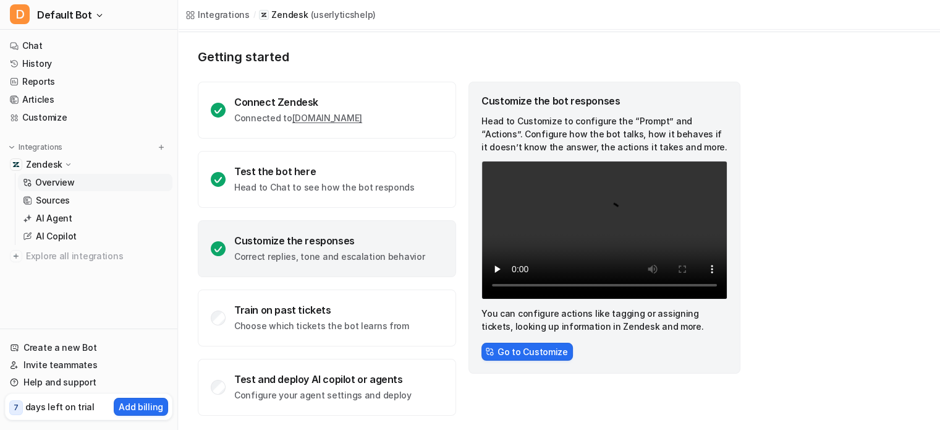
scroll to position [65, 0]
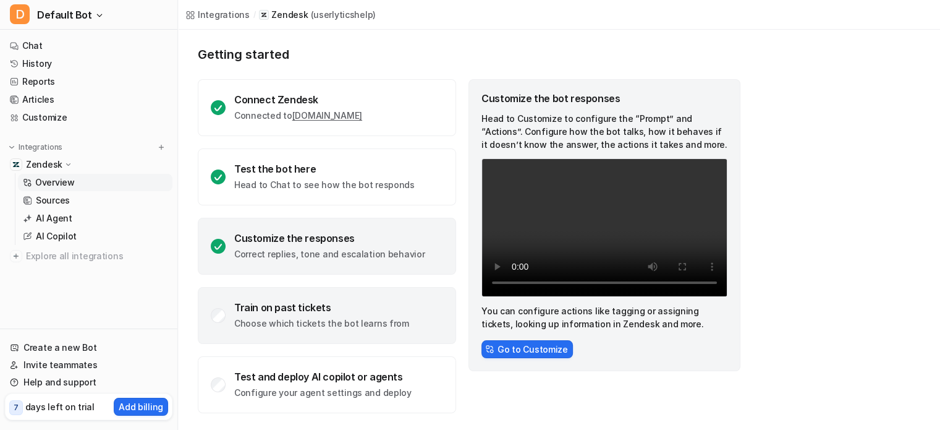
click at [268, 305] on div "Train on past tickets" at bounding box center [321, 307] width 175 height 12
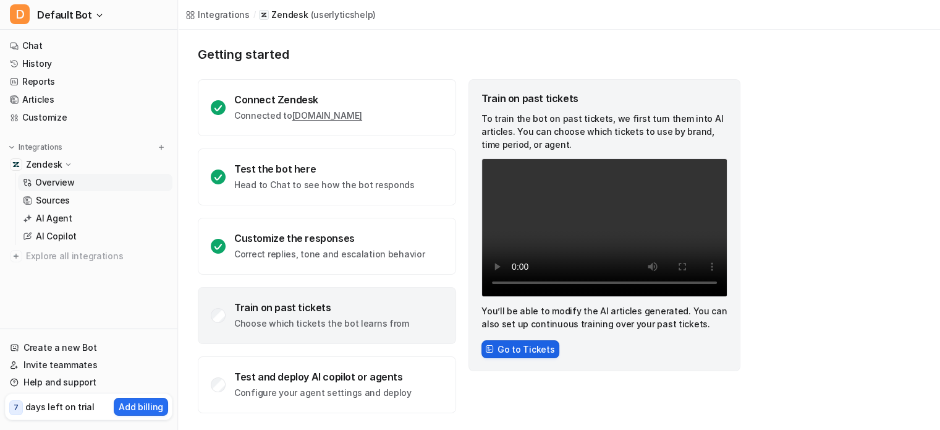
click at [509, 350] on button "Go to Tickets" at bounding box center [521, 349] width 78 height 18
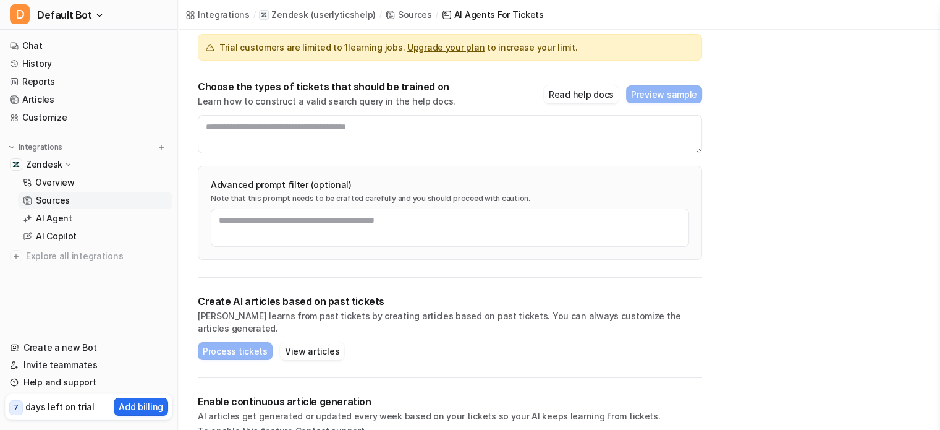
scroll to position [136, 0]
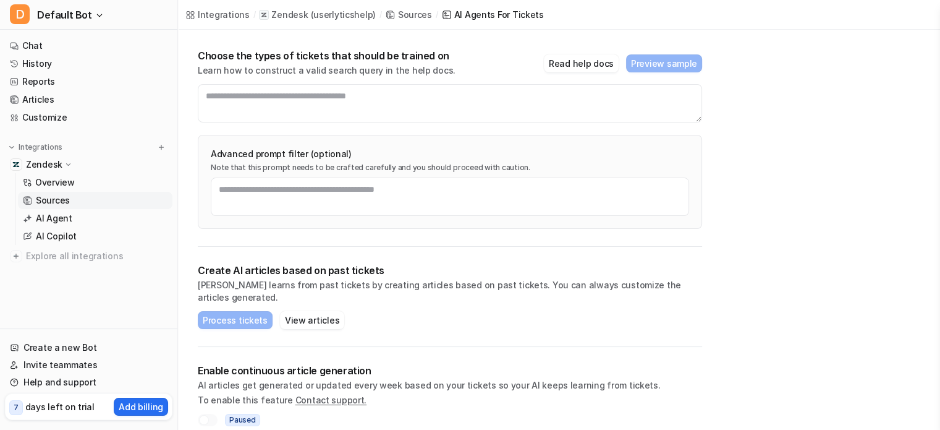
click at [206, 415] on div at bounding box center [204, 420] width 10 height 10
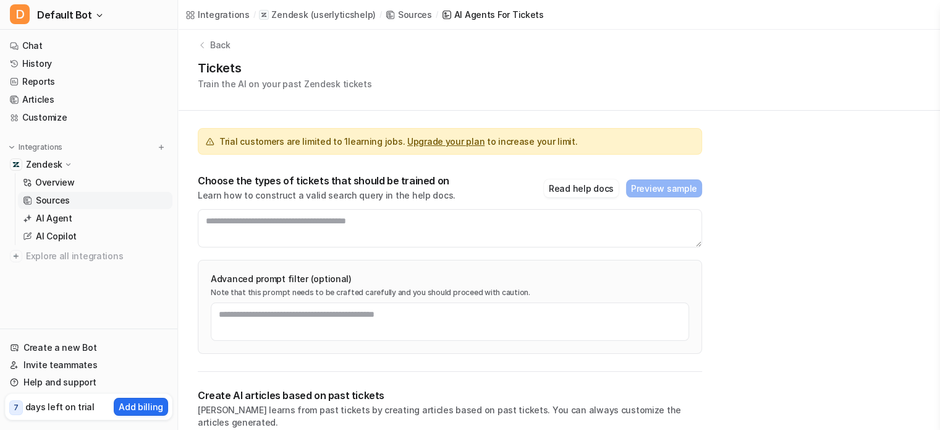
scroll to position [0, 0]
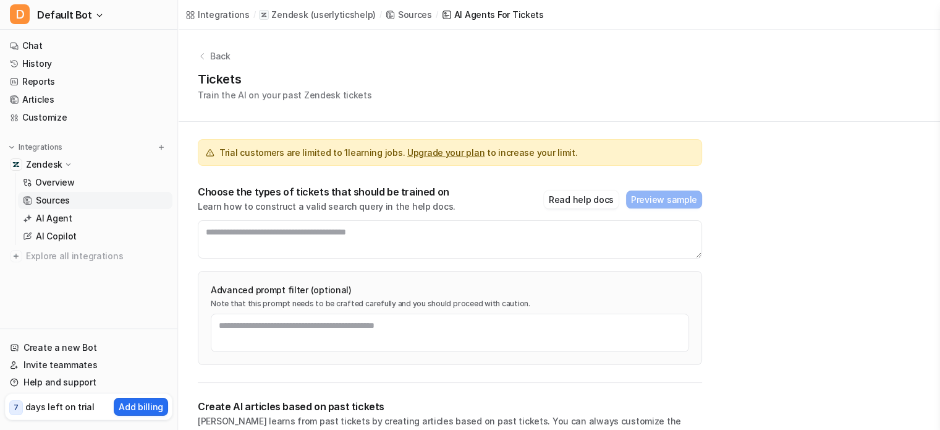
click at [208, 57] on div "Back" at bounding box center [559, 55] width 723 height 13
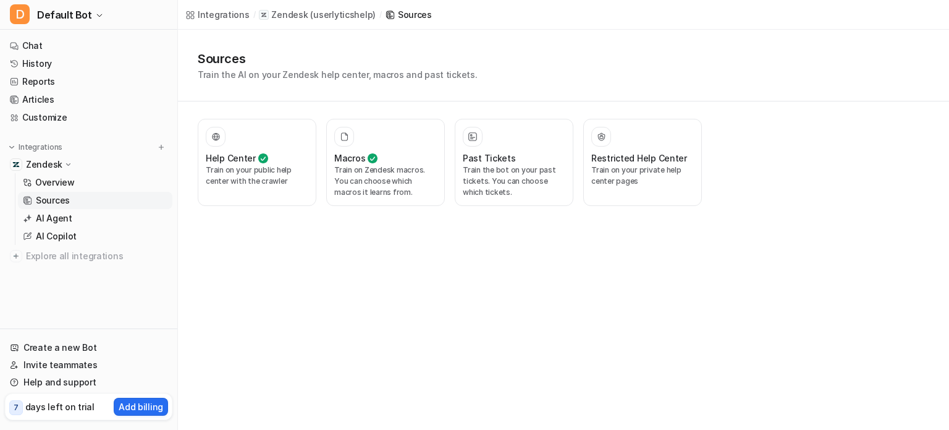
click at [65, 198] on p "Sources" at bounding box center [53, 200] width 34 height 12
click at [62, 178] on p "Overview" at bounding box center [55, 182] width 40 height 12
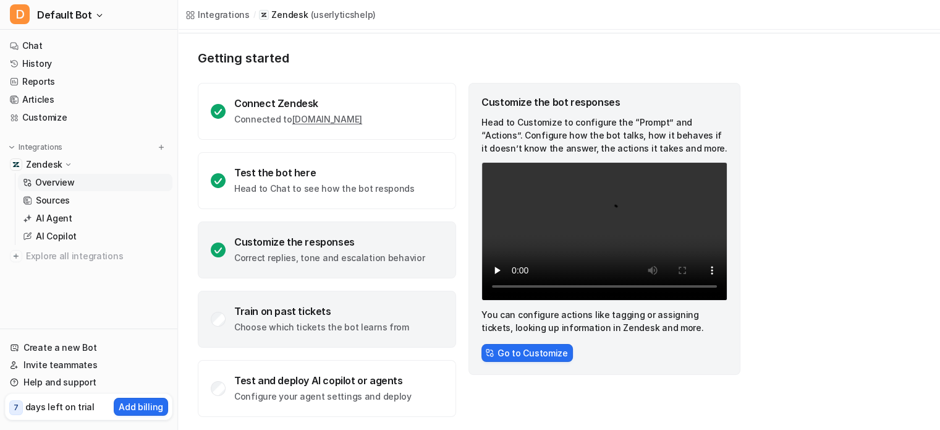
scroll to position [65, 0]
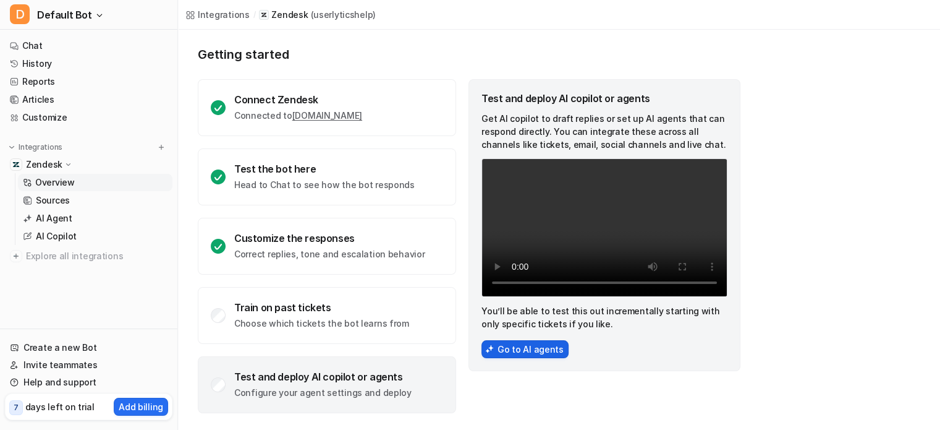
click at [522, 344] on button "Go to AI agents" at bounding box center [525, 349] width 87 height 18
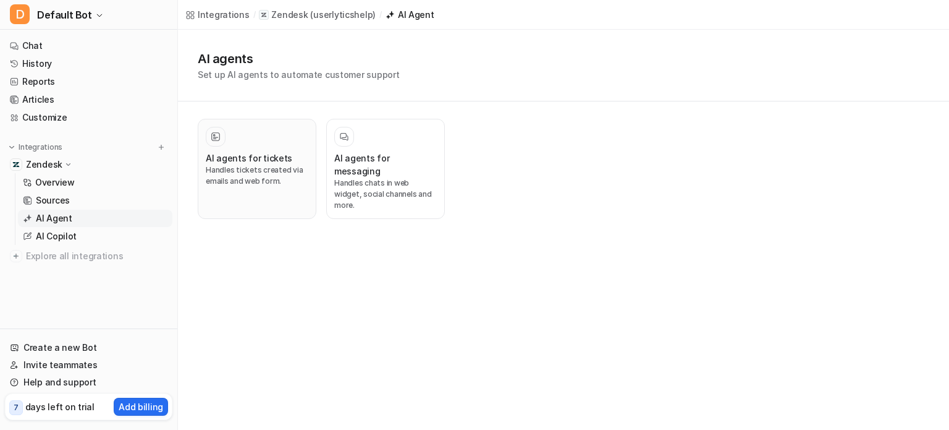
click at [257, 148] on div "AI agents for tickets Handles tickets created via emails and web form." at bounding box center [257, 169] width 103 height 84
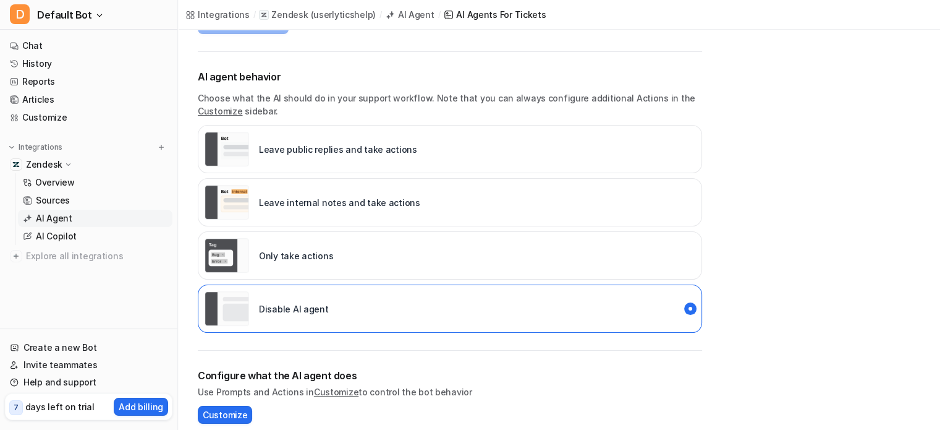
scroll to position [161, 0]
click at [371, 147] on p "Leave public replies and take actions" at bounding box center [338, 149] width 158 height 13
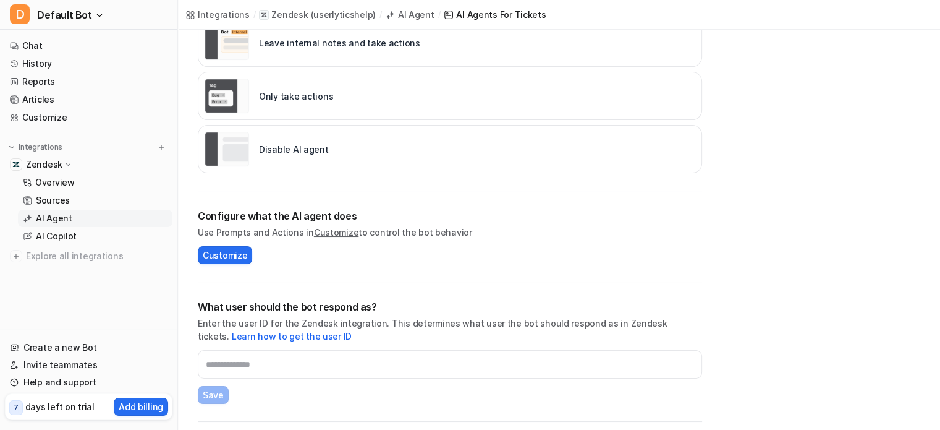
scroll to position [321, 0]
click at [234, 255] on span "Customize" at bounding box center [225, 254] width 45 height 13
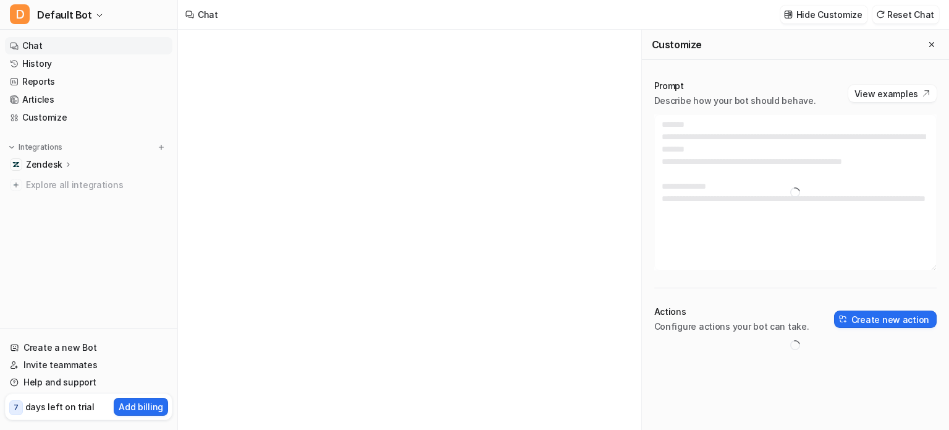
type textarea "**********"
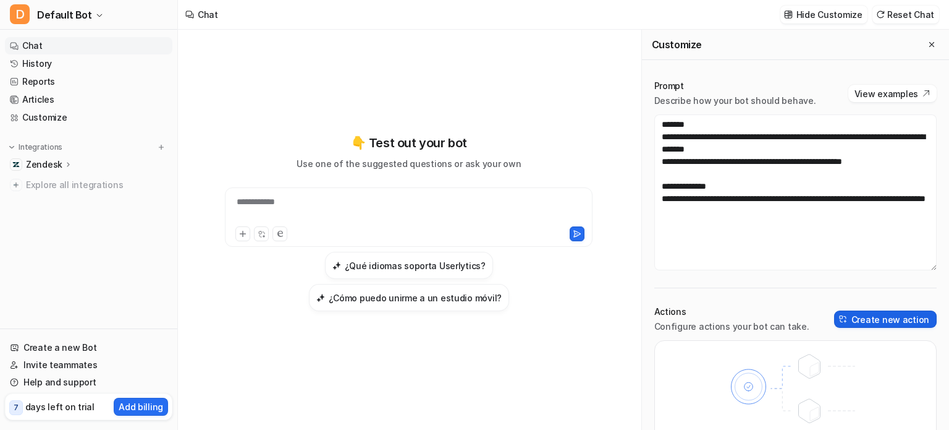
click at [878, 321] on button "Create new action" at bounding box center [885, 318] width 103 height 17
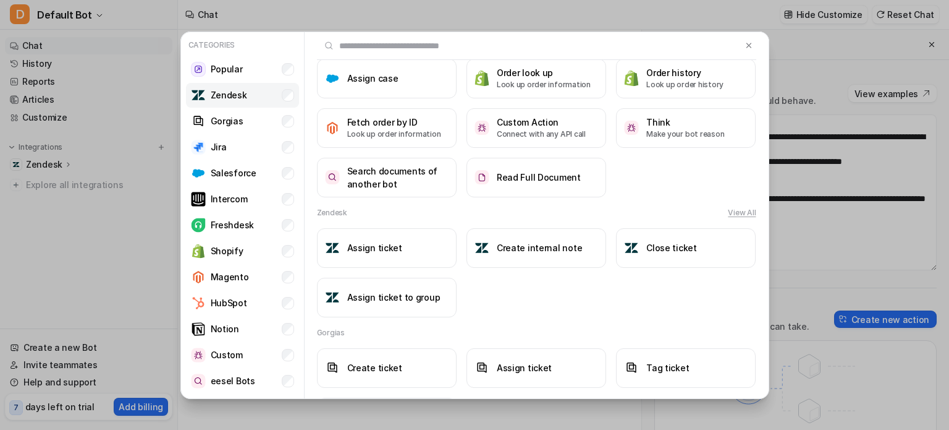
scroll to position [82, 0]
click at [255, 95] on li "Zendesk" at bounding box center [242, 95] width 113 height 25
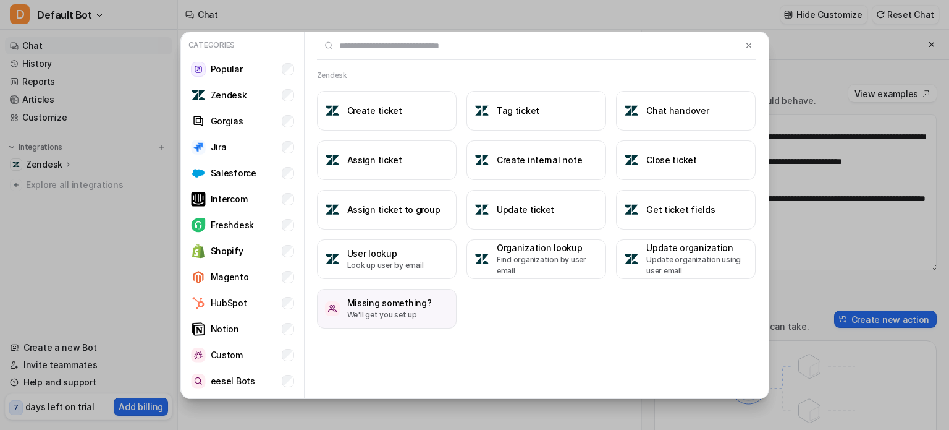
click at [365, 309] on p "We'll get you set up" at bounding box center [389, 314] width 85 height 11
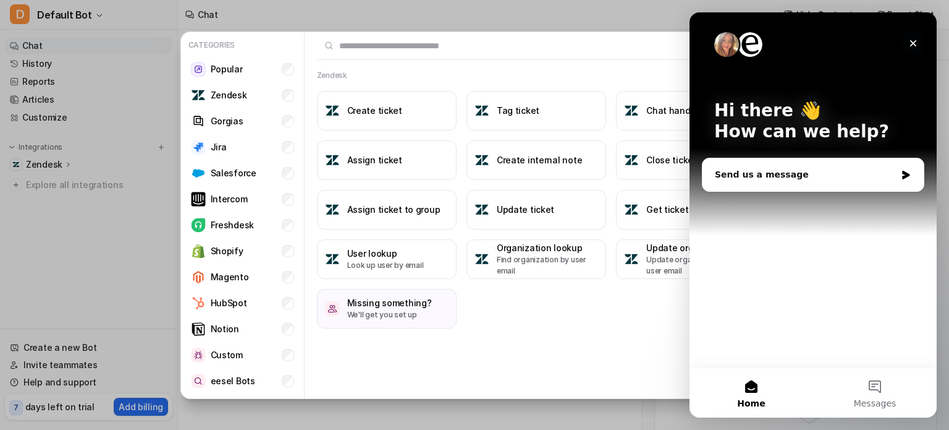
click at [915, 39] on icon "Close" at bounding box center [914, 43] width 10 height 10
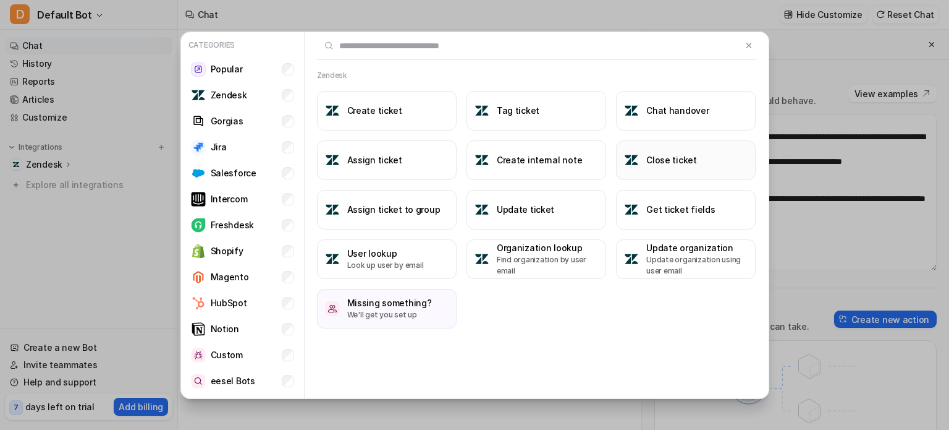
click at [674, 156] on h3 "Close ticket" at bounding box center [672, 159] width 51 height 13
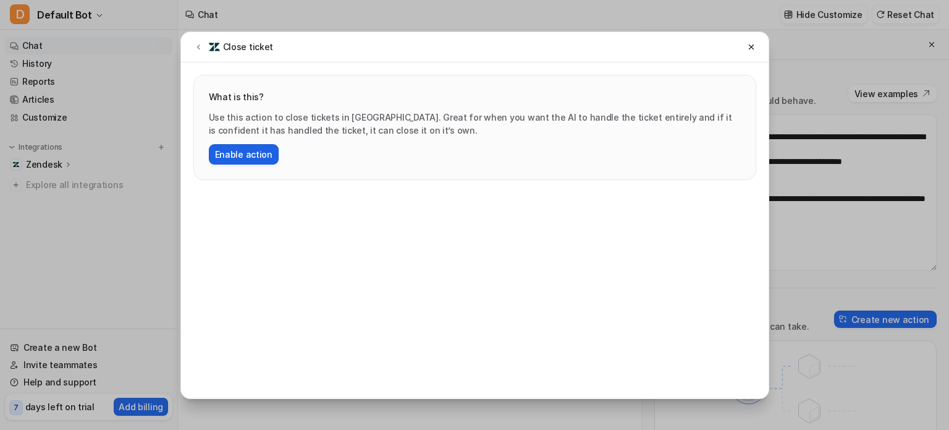
click at [247, 153] on button "Enable action" at bounding box center [244, 154] width 70 height 20
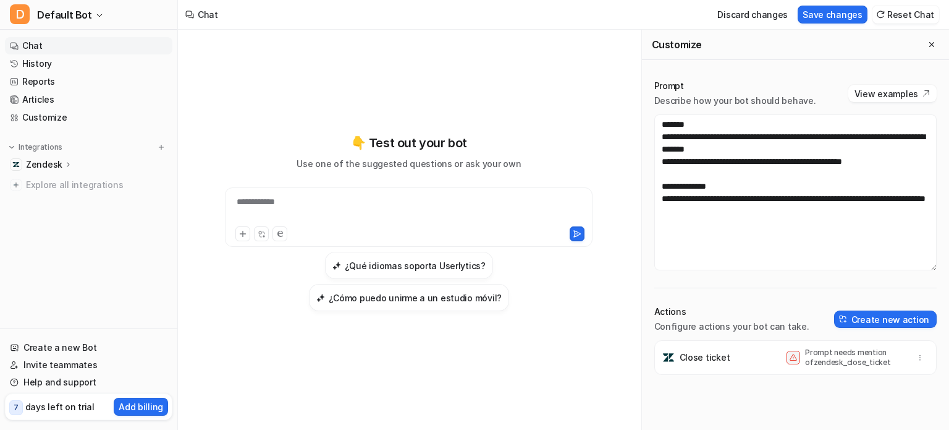
click at [856, 362] on p "Prompt needs mention of zendesk_close_ticket" at bounding box center [854, 357] width 99 height 20
click at [683, 239] on textarea "**********" at bounding box center [796, 192] width 282 height 156
click at [789, 212] on textarea "**********" at bounding box center [796, 192] width 282 height 156
click at [916, 353] on icon "button" at bounding box center [920, 357] width 9 height 9
click at [857, 378] on button "Delete" at bounding box center [860, 384] width 134 height 23
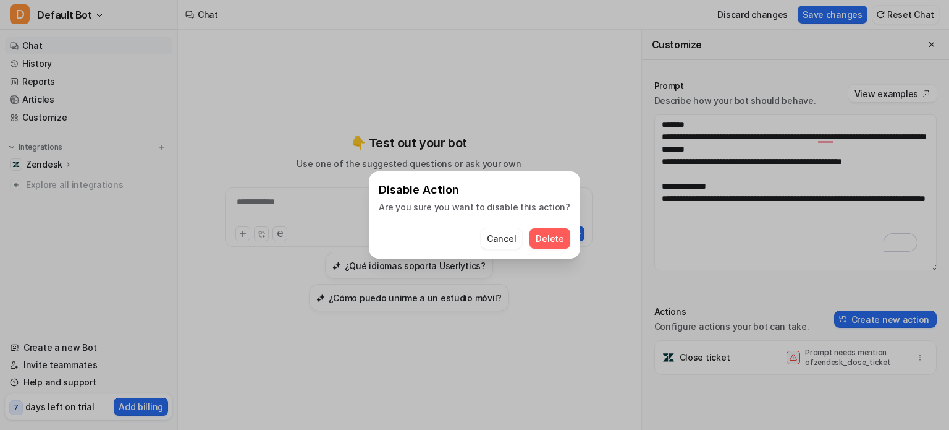
click at [537, 234] on span "Delete" at bounding box center [550, 238] width 28 height 13
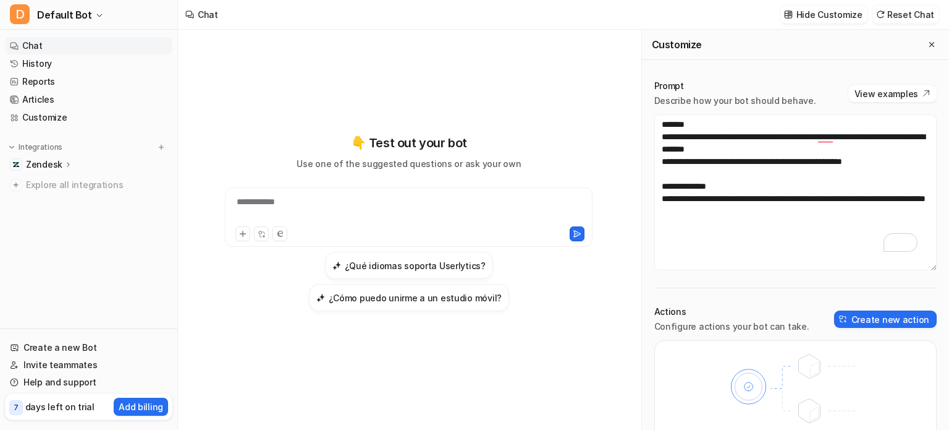
click at [64, 163] on icon at bounding box center [68, 163] width 9 height 9
click at [54, 184] on p "Overview" at bounding box center [55, 182] width 40 height 12
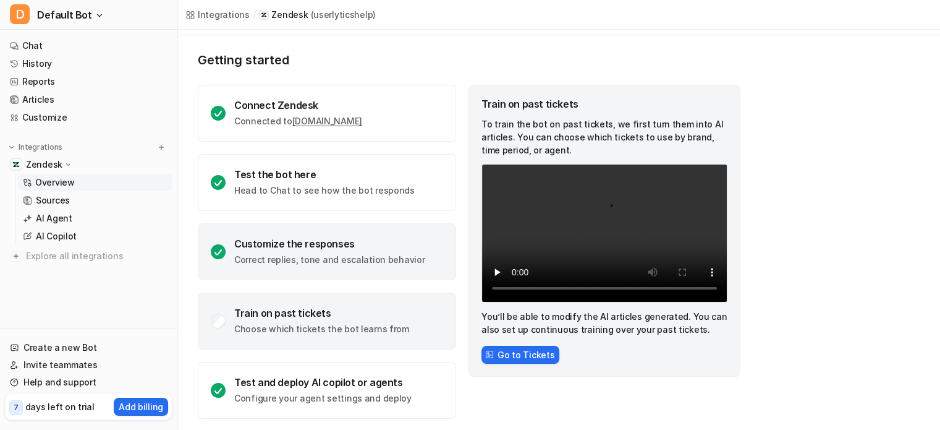
scroll to position [65, 0]
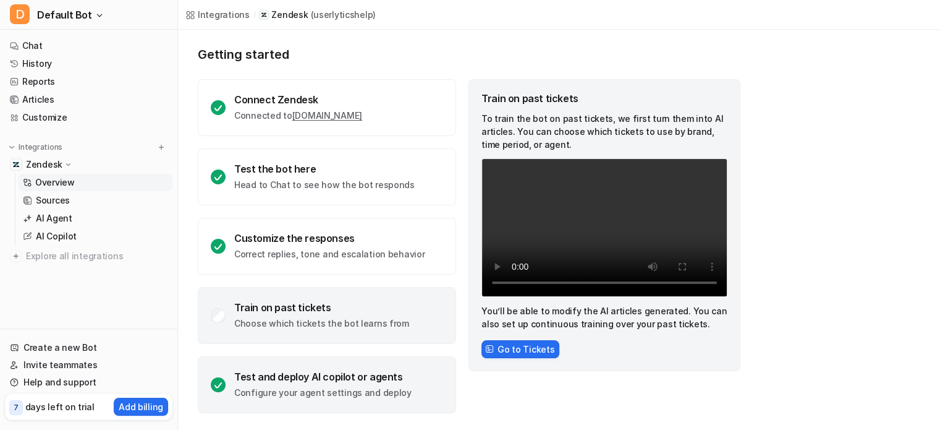
click at [328, 381] on div "Test and deploy AI copilot or agents" at bounding box center [322, 376] width 177 height 12
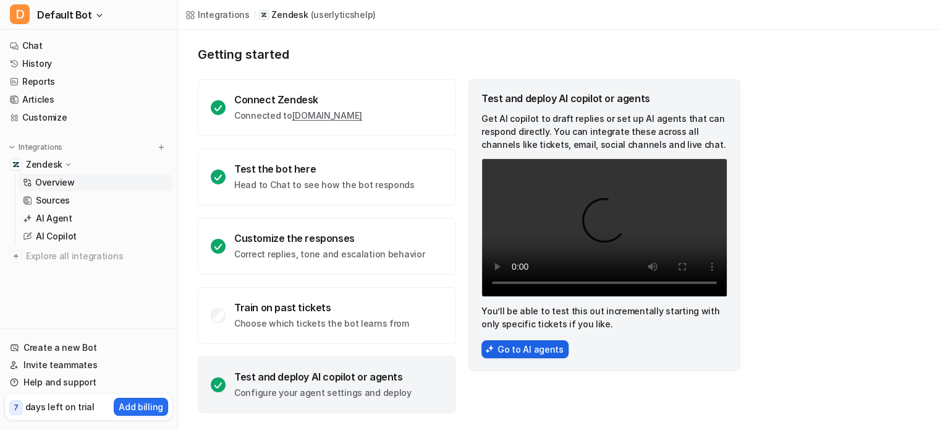
click at [514, 345] on button "Go to AI agents" at bounding box center [525, 349] width 87 height 18
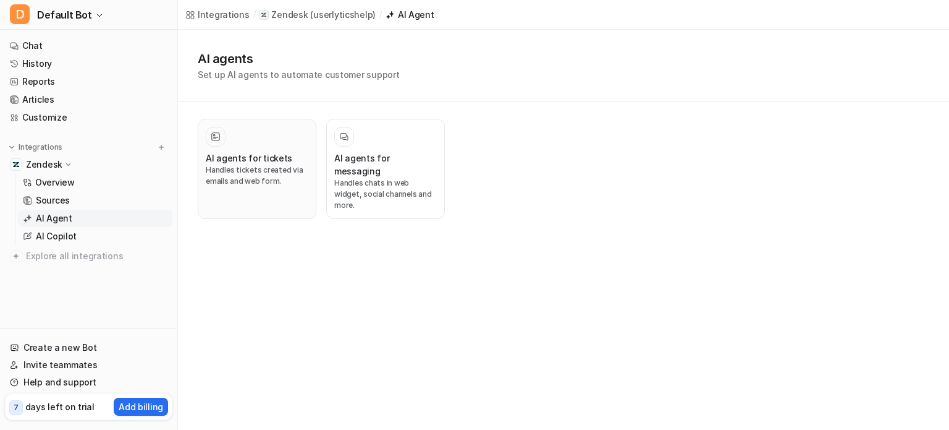
click at [239, 152] on h3 "AI agents for tickets" at bounding box center [249, 157] width 87 height 13
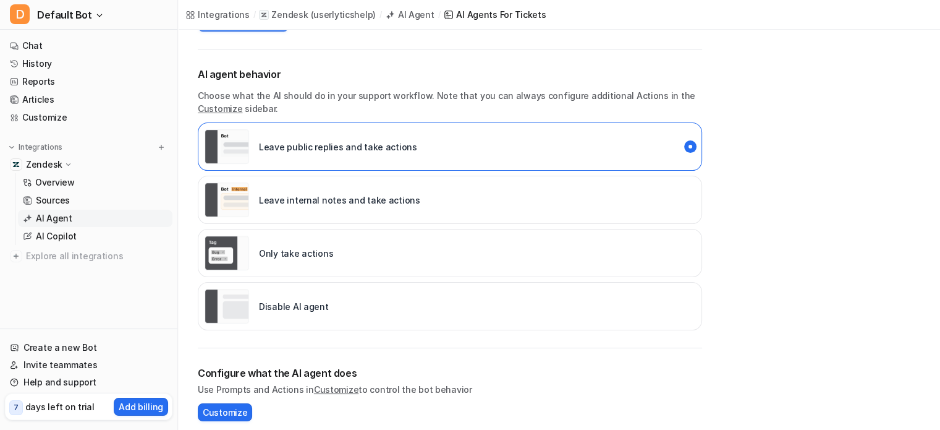
scroll to position [164, 0]
click at [216, 103] on link "Customize" at bounding box center [220, 108] width 45 height 11
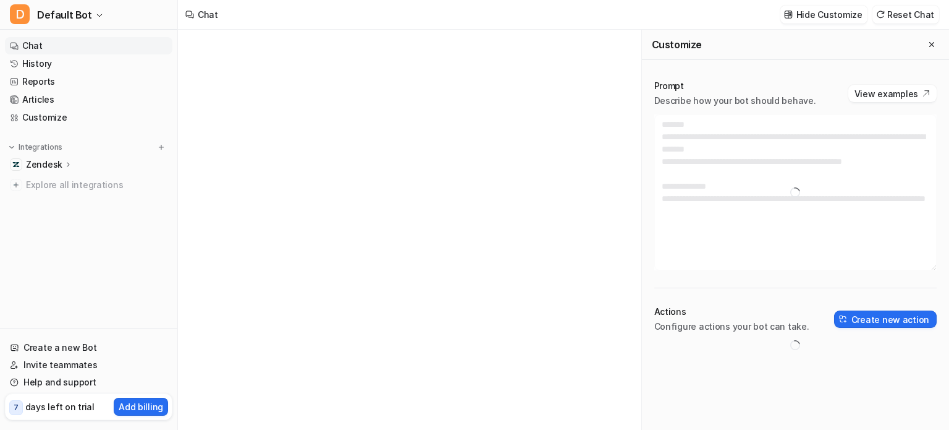
type textarea "**********"
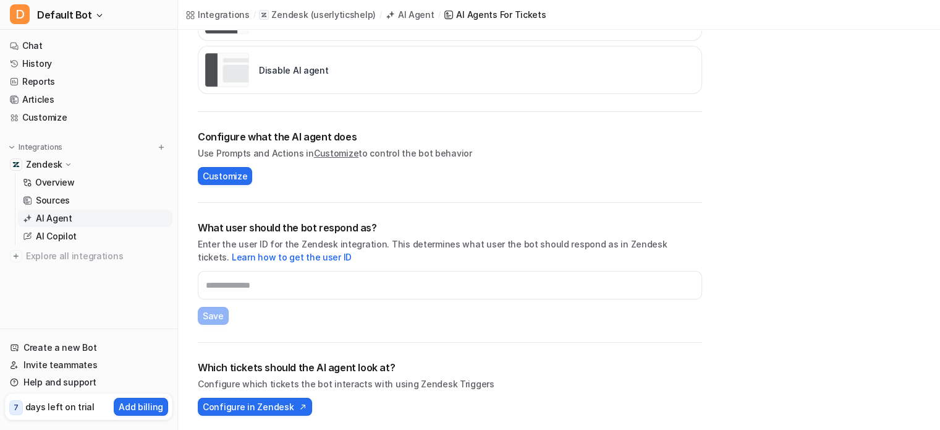
scroll to position [401, 0]
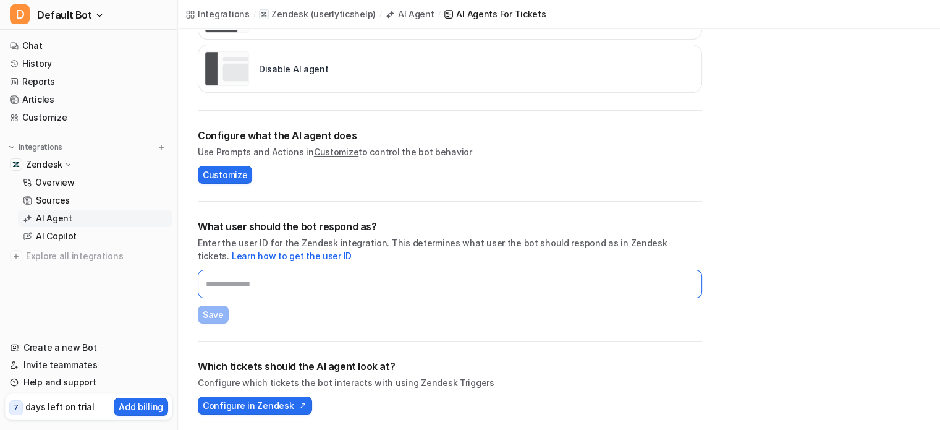
click at [348, 284] on input "text" at bounding box center [450, 284] width 504 height 28
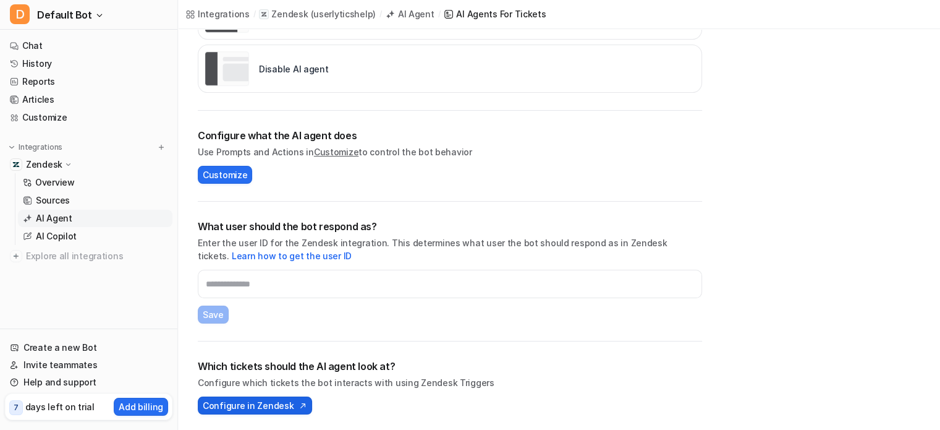
click at [257, 405] on span "Configure in Zendesk" at bounding box center [248, 405] width 91 height 13
click at [240, 407] on span "Configure in Zendesk" at bounding box center [248, 405] width 91 height 13
click at [59, 202] on p "Sources" at bounding box center [53, 200] width 34 height 12
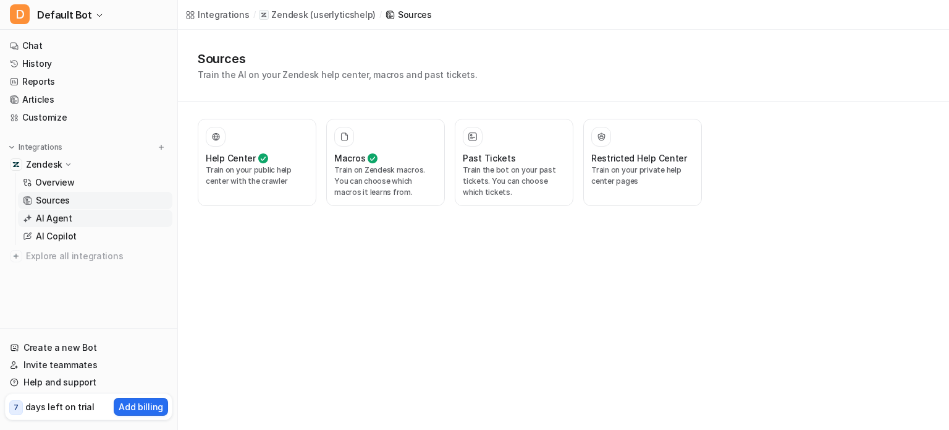
click at [82, 216] on link "AI Agent" at bounding box center [95, 218] width 155 height 17
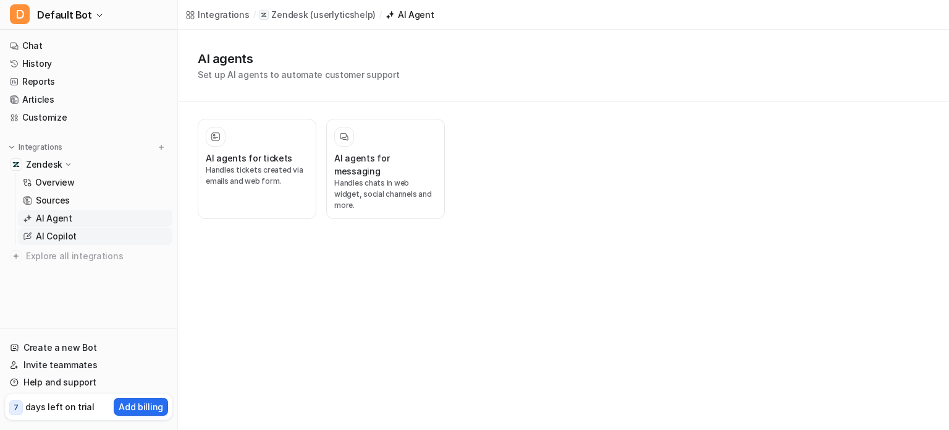
click at [68, 237] on p "AI Copilot" at bounding box center [56, 236] width 41 height 12
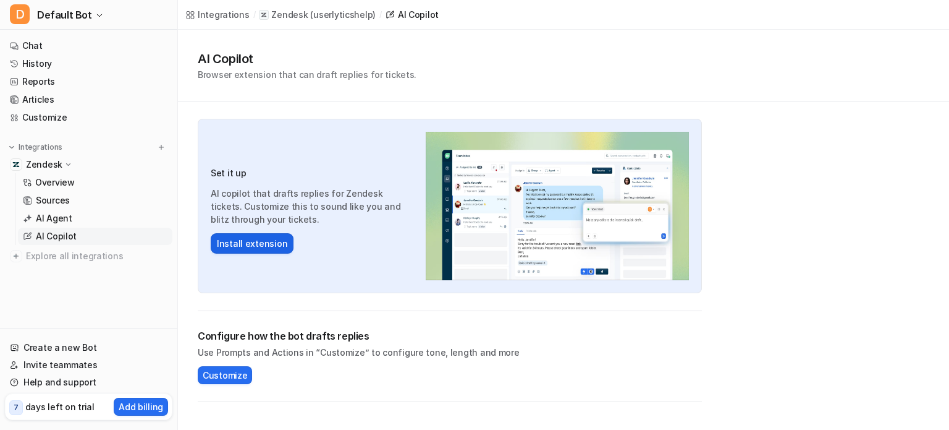
click at [260, 241] on button "Install extension" at bounding box center [252, 243] width 83 height 20
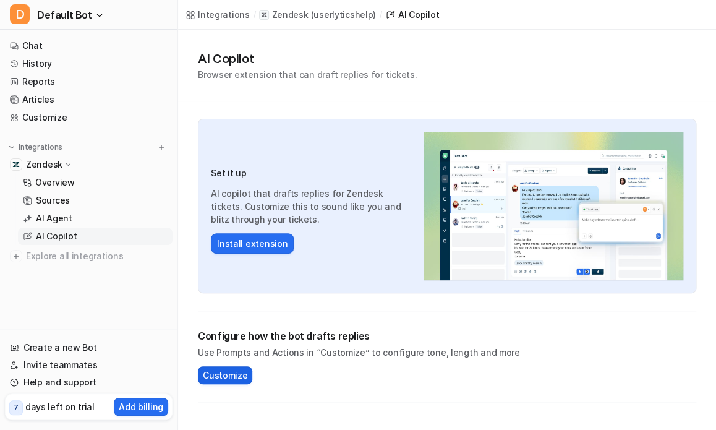
click at [214, 374] on span "Customize" at bounding box center [225, 374] width 45 height 13
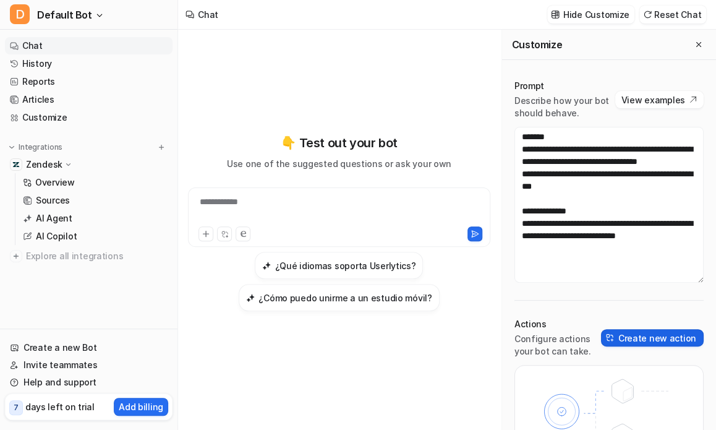
click at [648, 337] on button "Create new action" at bounding box center [652, 337] width 103 height 17
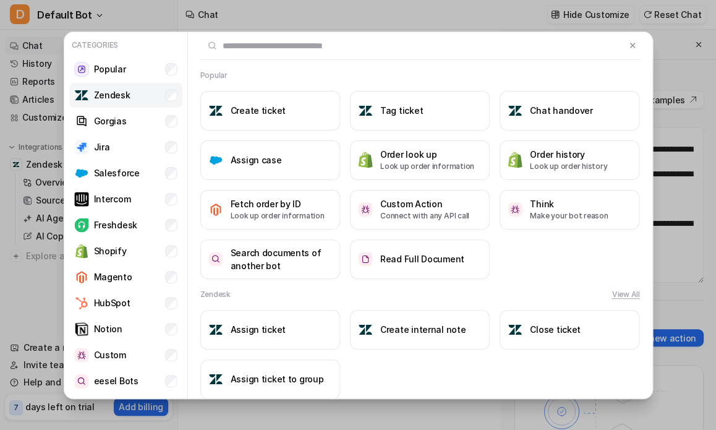
click at [111, 97] on p "Zendesk" at bounding box center [112, 94] width 36 height 13
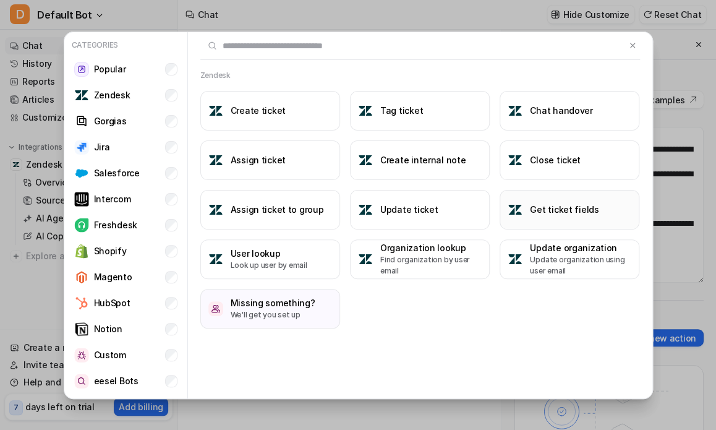
click at [551, 212] on h3 "Get ticket fields" at bounding box center [564, 209] width 69 height 13
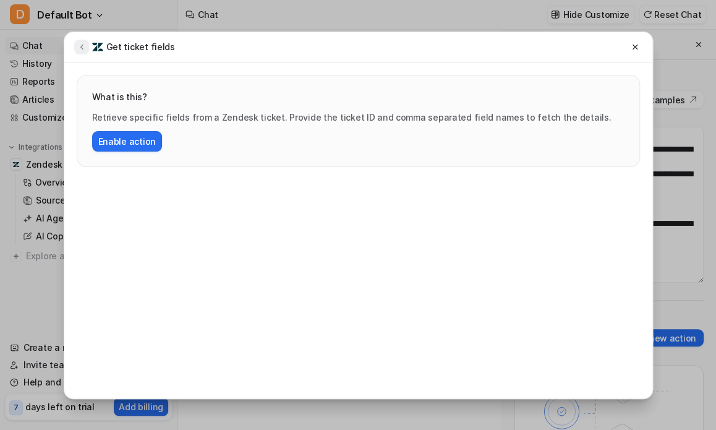
click at [80, 51] on button at bounding box center [81, 47] width 15 height 15
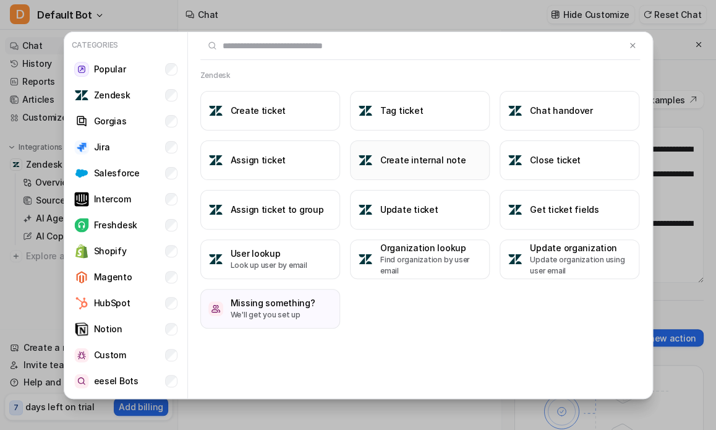
click at [423, 158] on h3 "Create internal note" at bounding box center [422, 159] width 85 height 13
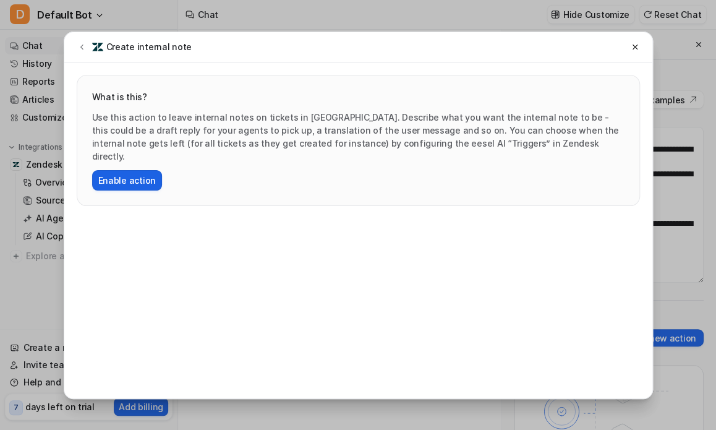
click at [124, 170] on button "Enable action" at bounding box center [127, 180] width 70 height 20
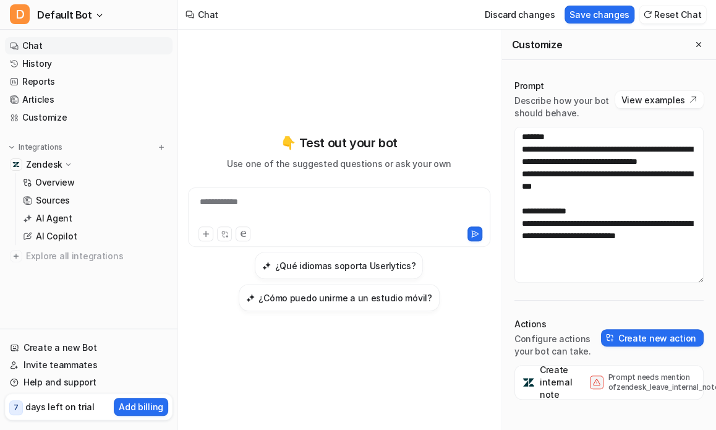
click at [642, 378] on p "Prompt needs mention of zendesk_leave_internal_note" at bounding box center [657, 382] width 99 height 20
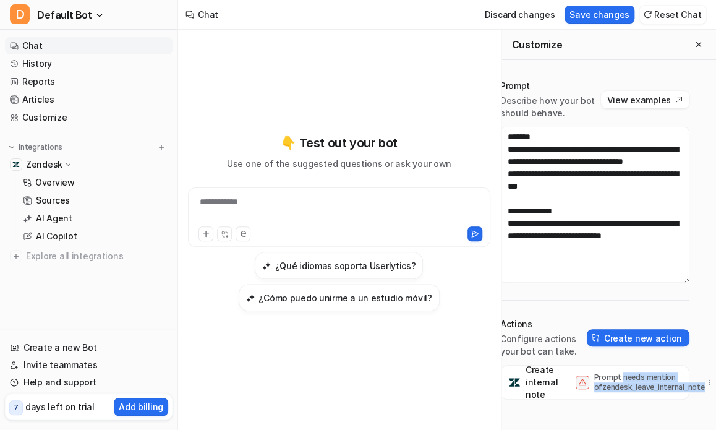
drag, startPoint x: 701, startPoint y: 386, endPoint x: 617, endPoint y: 381, distance: 84.2
click at [617, 381] on p "Prompt needs mention of zendesk_leave_internal_note" at bounding box center [643, 382] width 99 height 20
click at [705, 381] on icon "button" at bounding box center [709, 382] width 9 height 9
click at [533, 406] on div "Create internal note Prompt needs mention of zendesk_leave_internal_note Delete" at bounding box center [594, 414] width 189 height 99
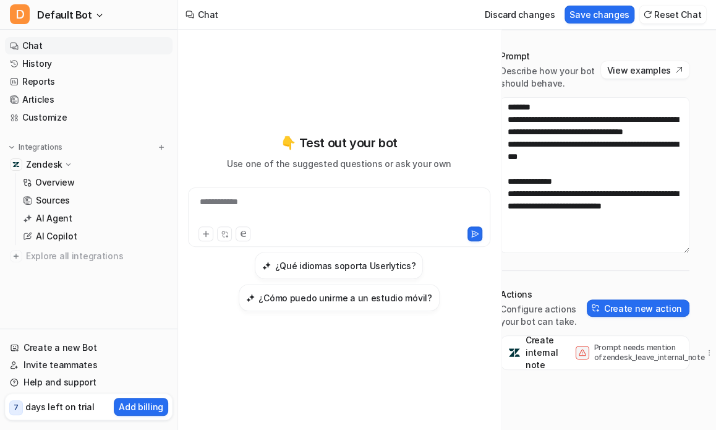
scroll to position [55, 0]
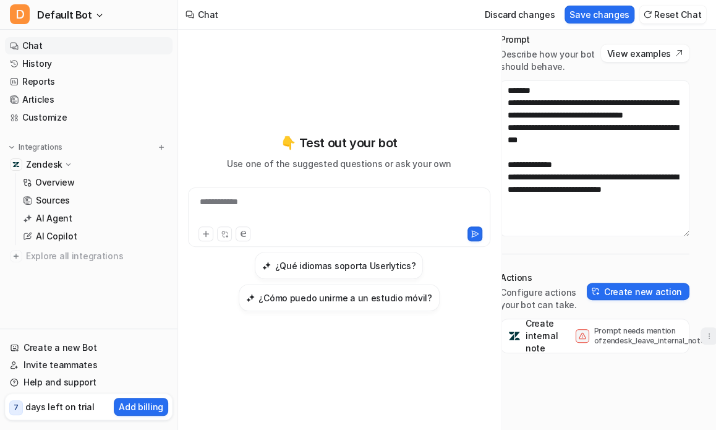
click at [705, 331] on icon "button" at bounding box center [709, 335] width 9 height 9
click at [625, 357] on button "Delete" at bounding box center [647, 363] width 134 height 23
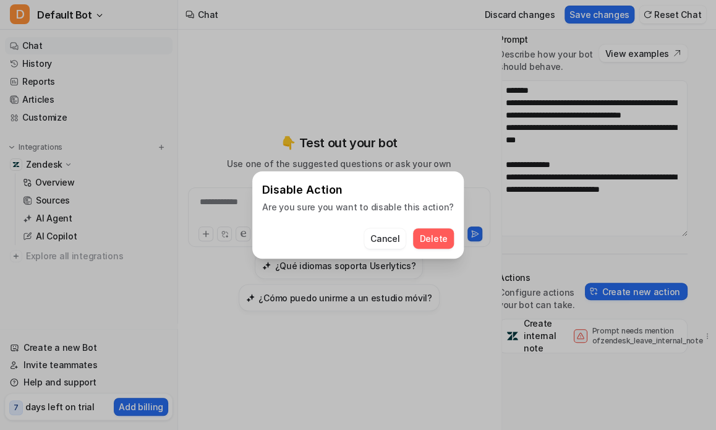
click at [425, 239] on span "Delete" at bounding box center [433, 238] width 28 height 13
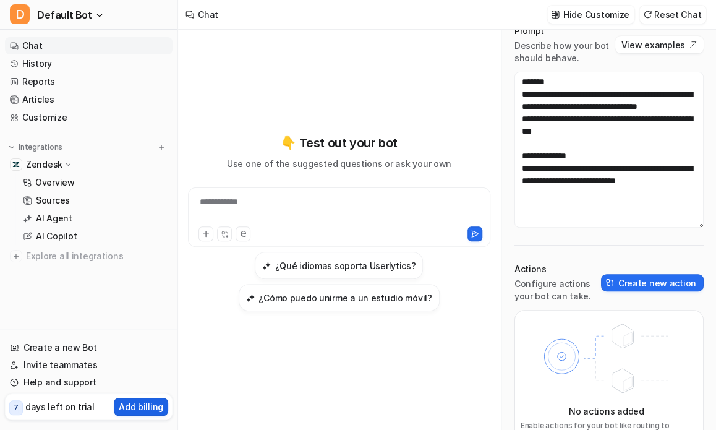
click at [137, 405] on p "Add billing" at bounding box center [141, 406] width 45 height 13
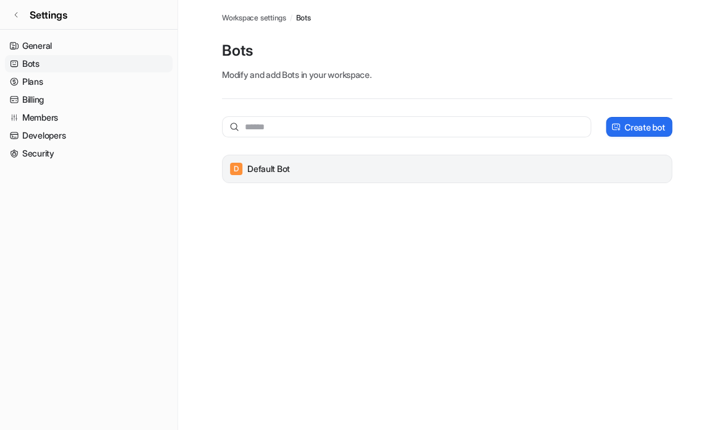
click at [435, 169] on div "D Default Bot" at bounding box center [446, 168] width 439 height 17
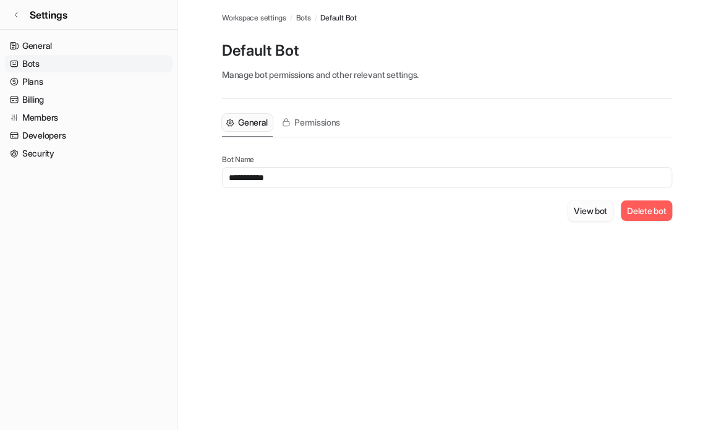
click at [589, 215] on button "View bot" at bounding box center [590, 210] width 46 height 20
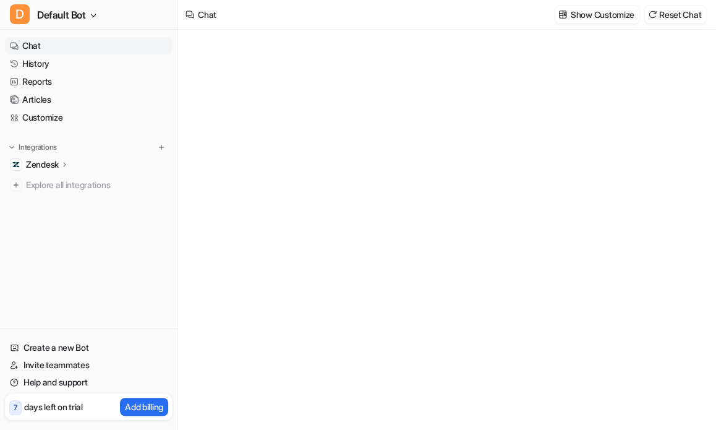
type textarea "**********"
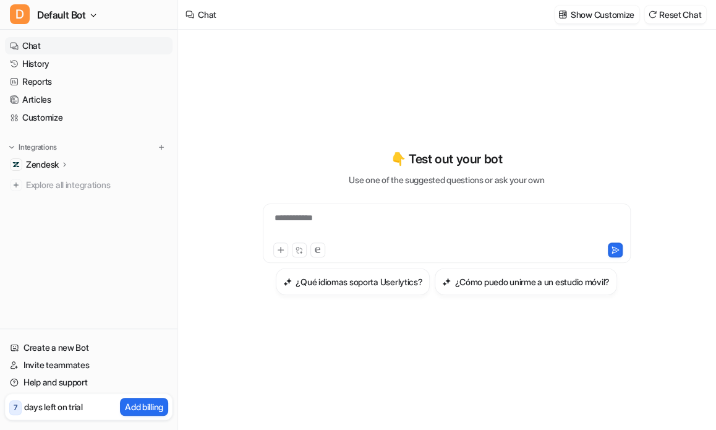
click at [64, 160] on icon at bounding box center [65, 163] width 9 height 9
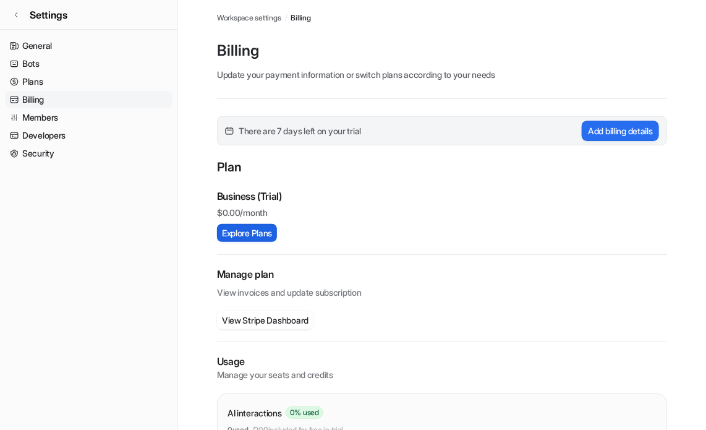
click at [241, 234] on button "Explore Plans" at bounding box center [247, 233] width 60 height 18
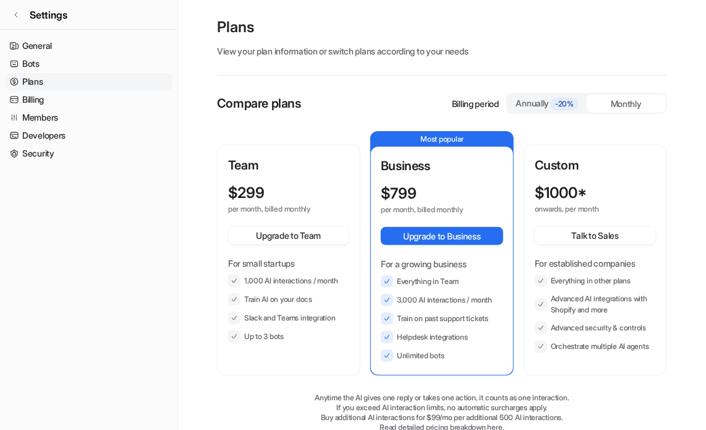
scroll to position [49, 0]
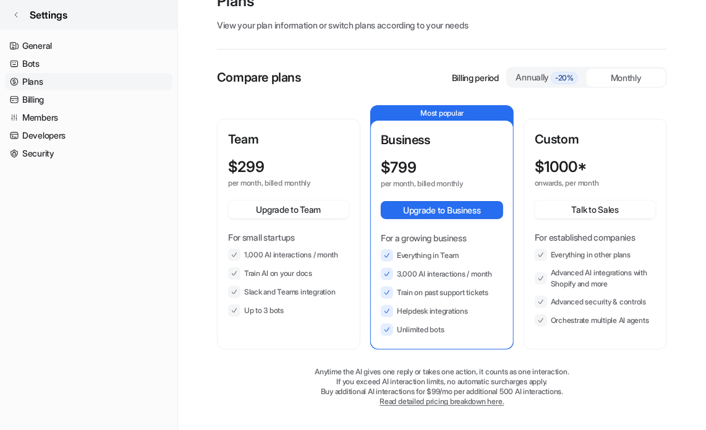
click at [16, 15] on icon at bounding box center [15, 14] width 7 height 7
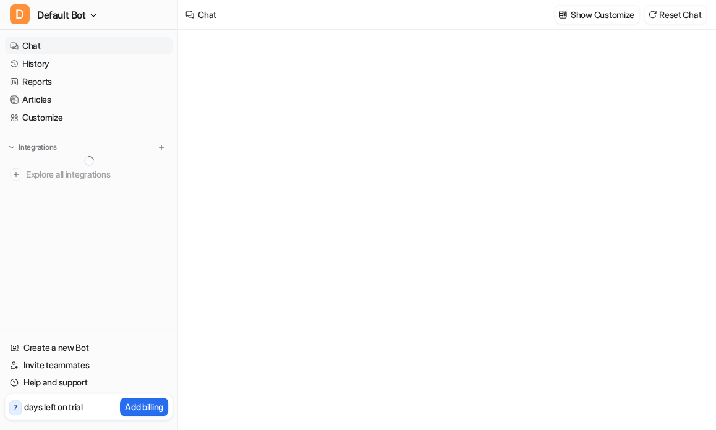
type textarea "**********"
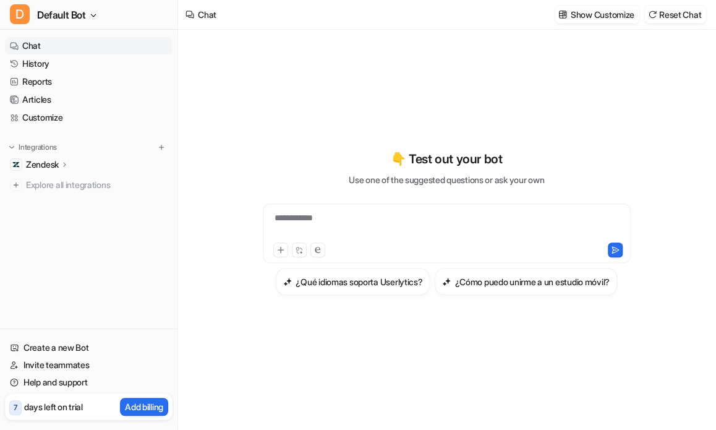
click at [64, 164] on icon at bounding box center [65, 163] width 9 height 9
click at [59, 182] on p "Overview" at bounding box center [53, 182] width 37 height 12
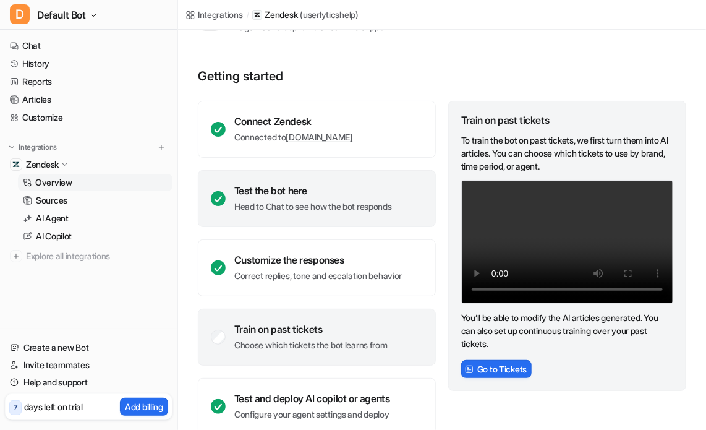
scroll to position [65, 0]
